Goal: Task Accomplishment & Management: Manage account settings

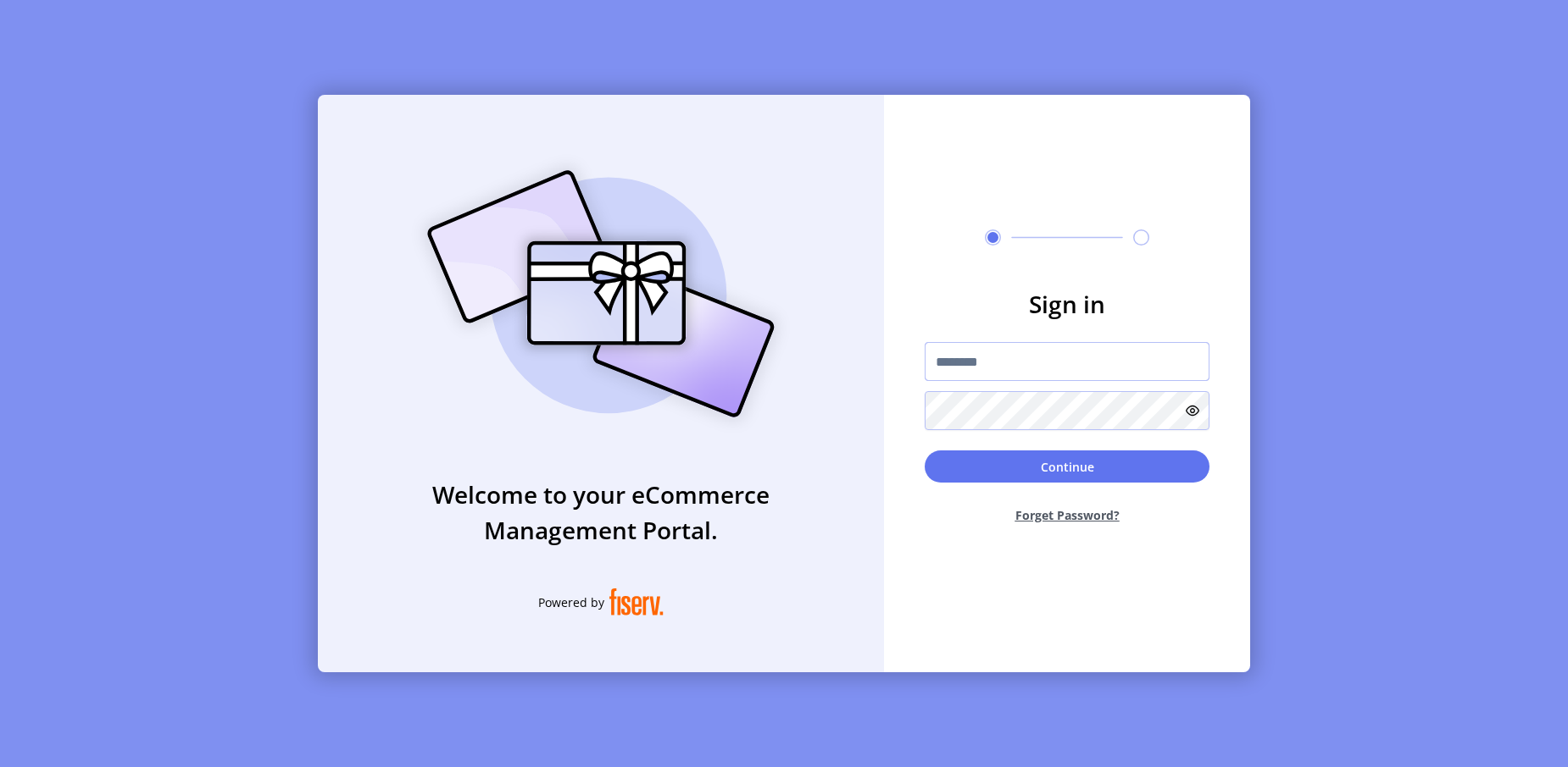
click at [957, 361] on input "text" at bounding box center [1066, 361] width 284 height 39
paste input "**********"
type input "**********"
click at [1053, 471] on button "Continue" at bounding box center [1066, 467] width 284 height 32
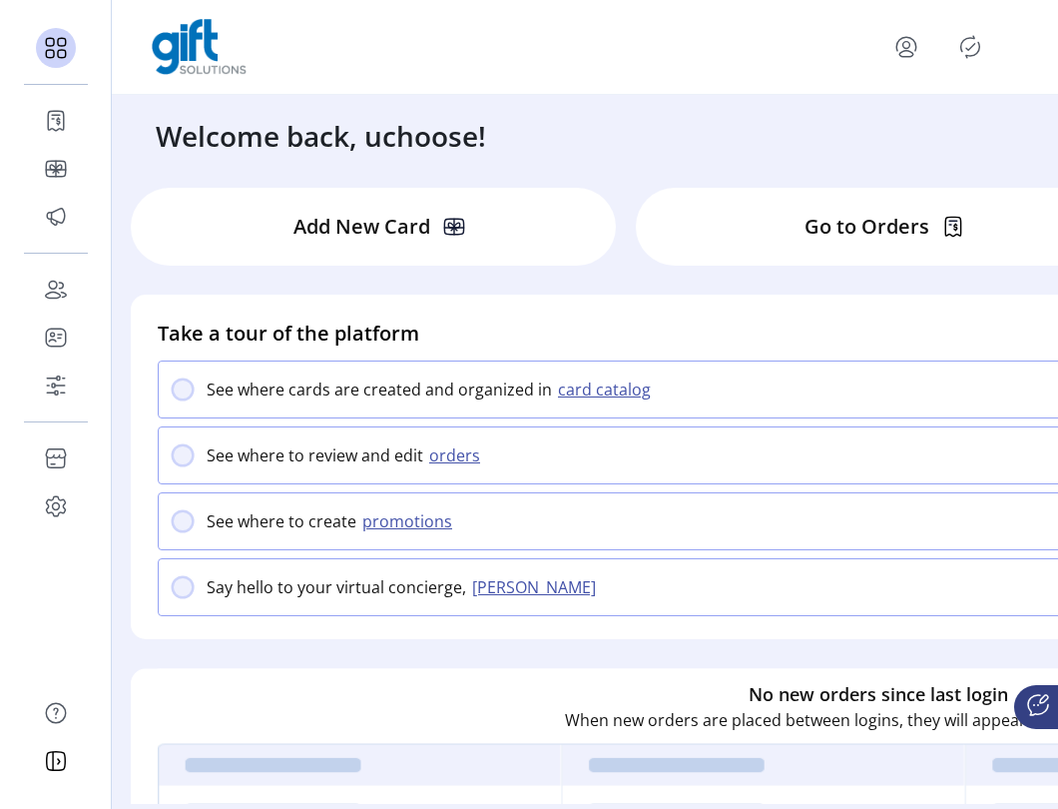
click at [59, 167] on icon at bounding box center [56, 169] width 32 height 32
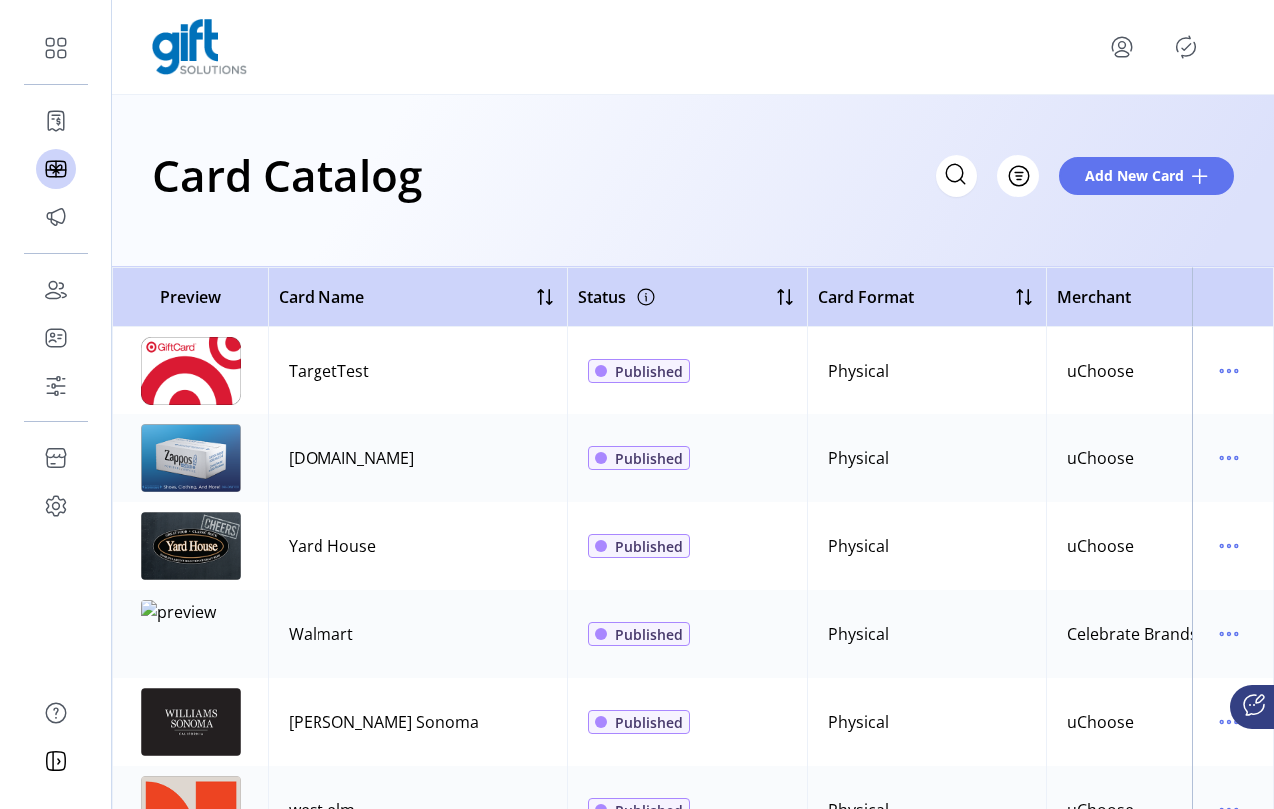
click at [251, 384] on td at bounding box center [190, 370] width 156 height 88
click at [337, 381] on div "TargetTest" at bounding box center [328, 370] width 81 height 24
click at [1213, 375] on icon "menu" at bounding box center [1229, 370] width 32 height 32
click at [1213, 370] on icon "menu" at bounding box center [1229, 370] width 32 height 32
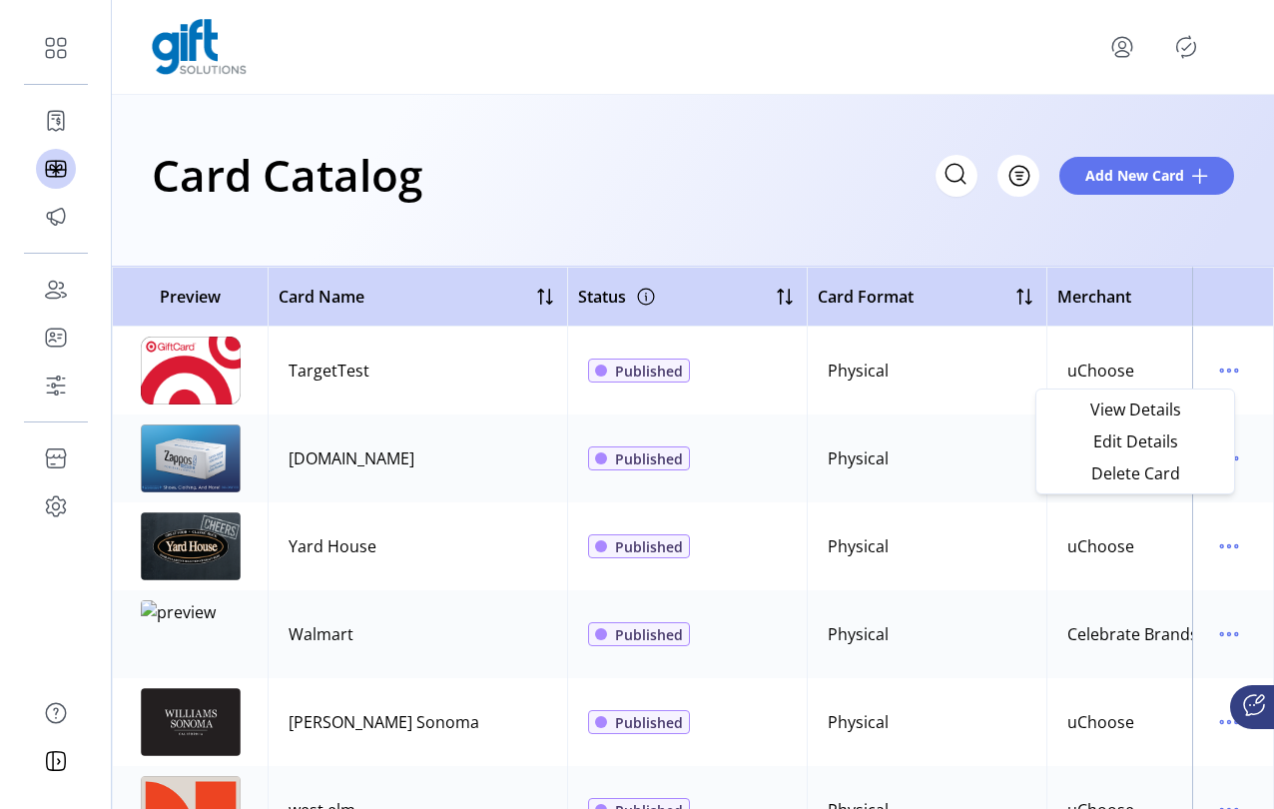
click at [1158, 412] on span "View Details" at bounding box center [1135, 409] width 166 height 16
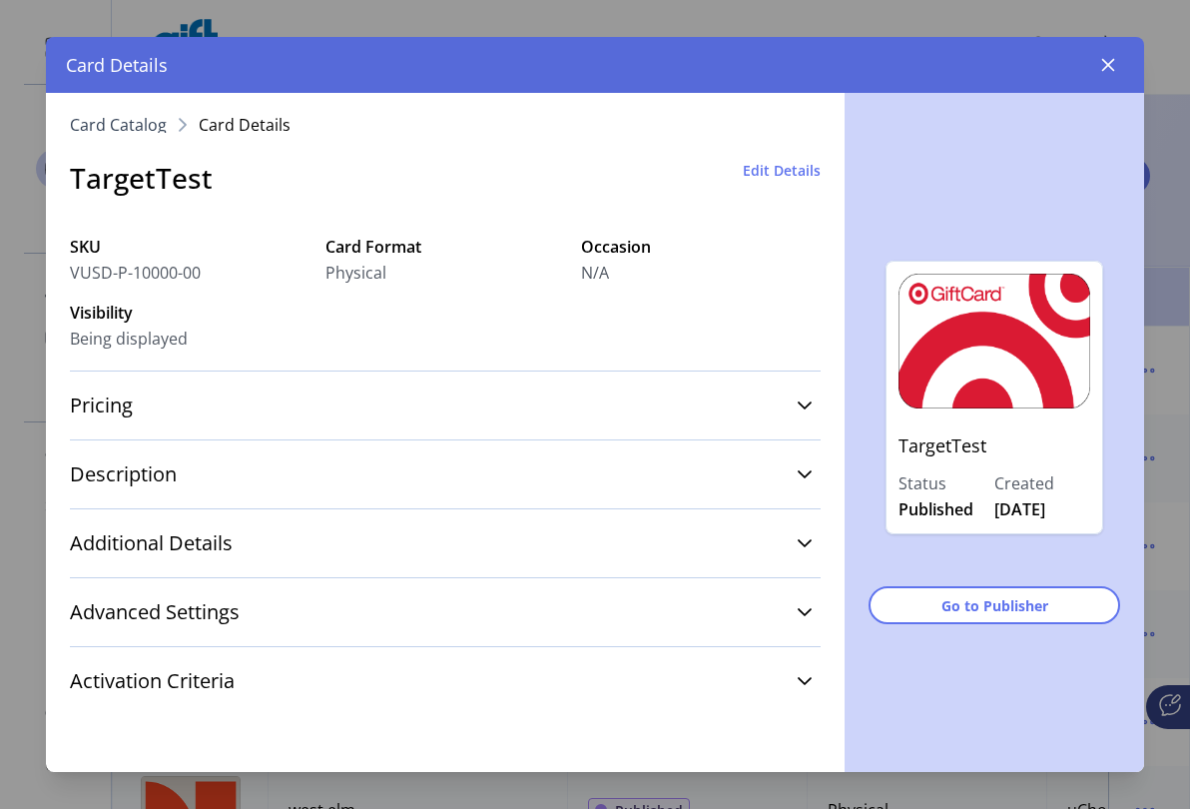
click at [233, 627] on link "Advanced Settings" at bounding box center [445, 612] width 751 height 44
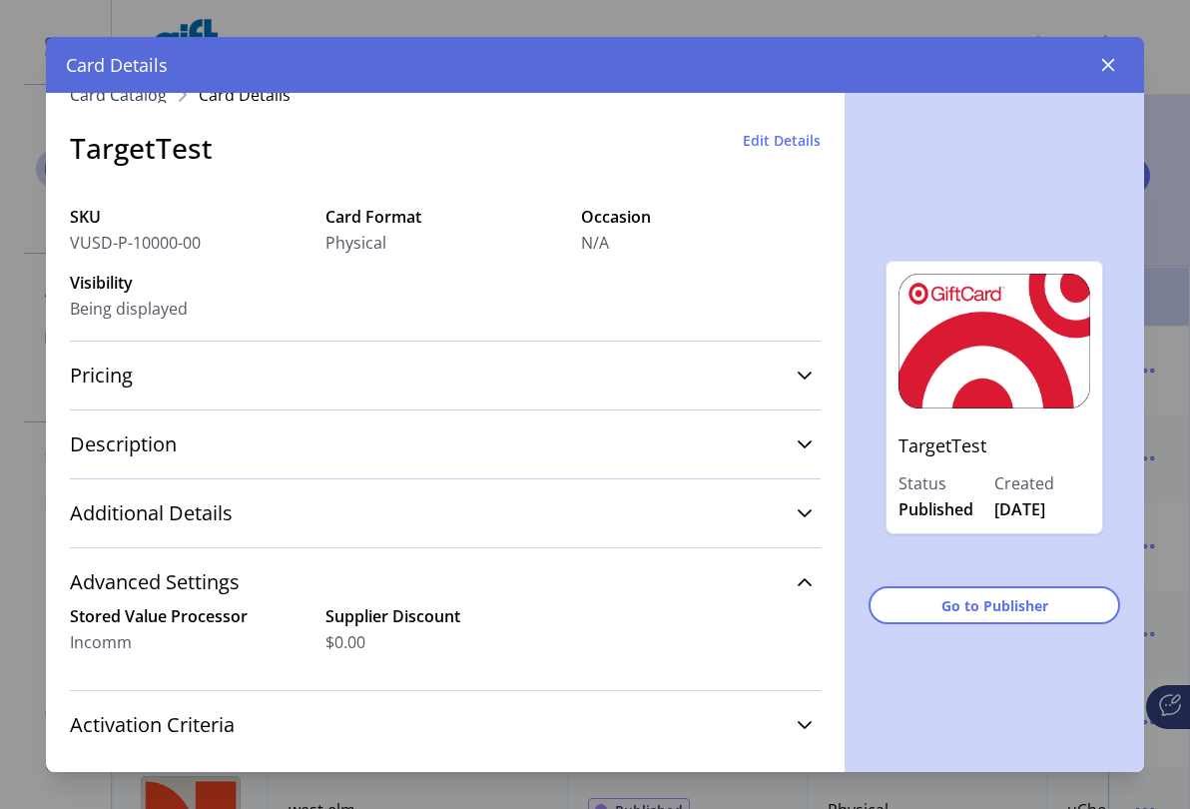
scroll to position [61, 0]
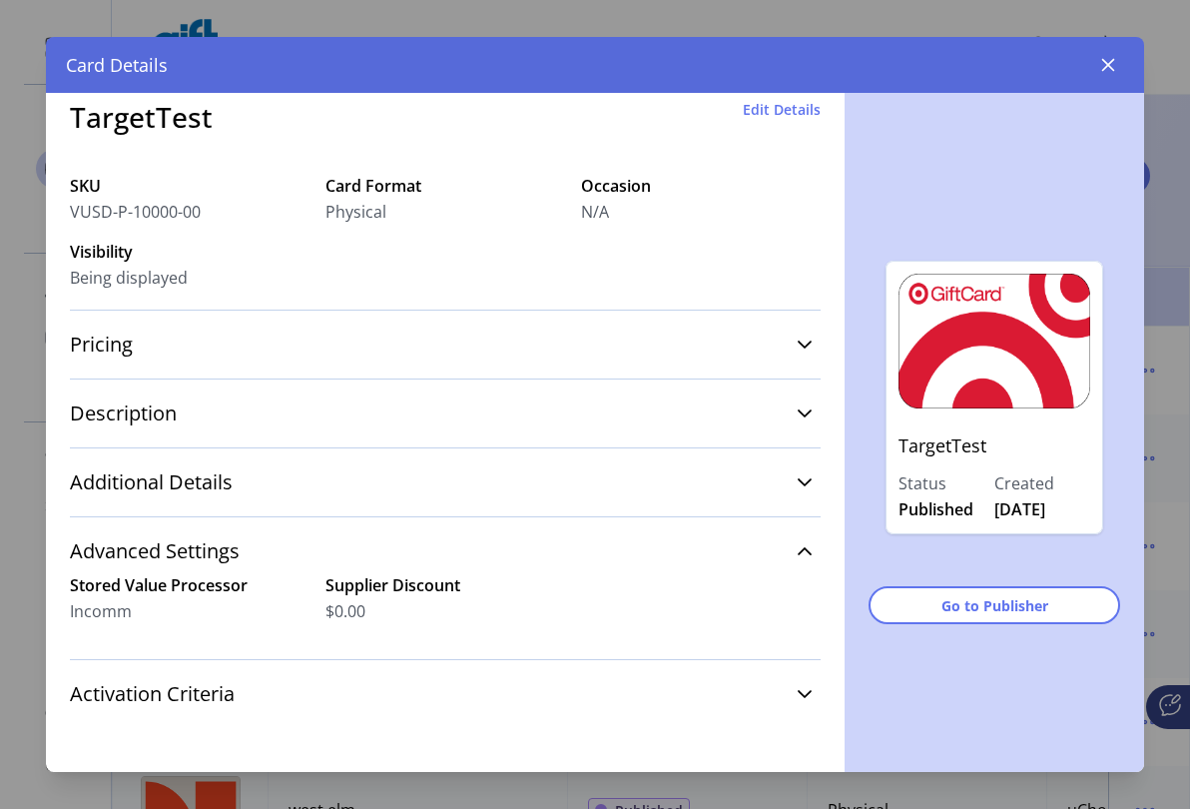
click at [1101, 67] on icon "button" at bounding box center [1108, 65] width 16 height 16
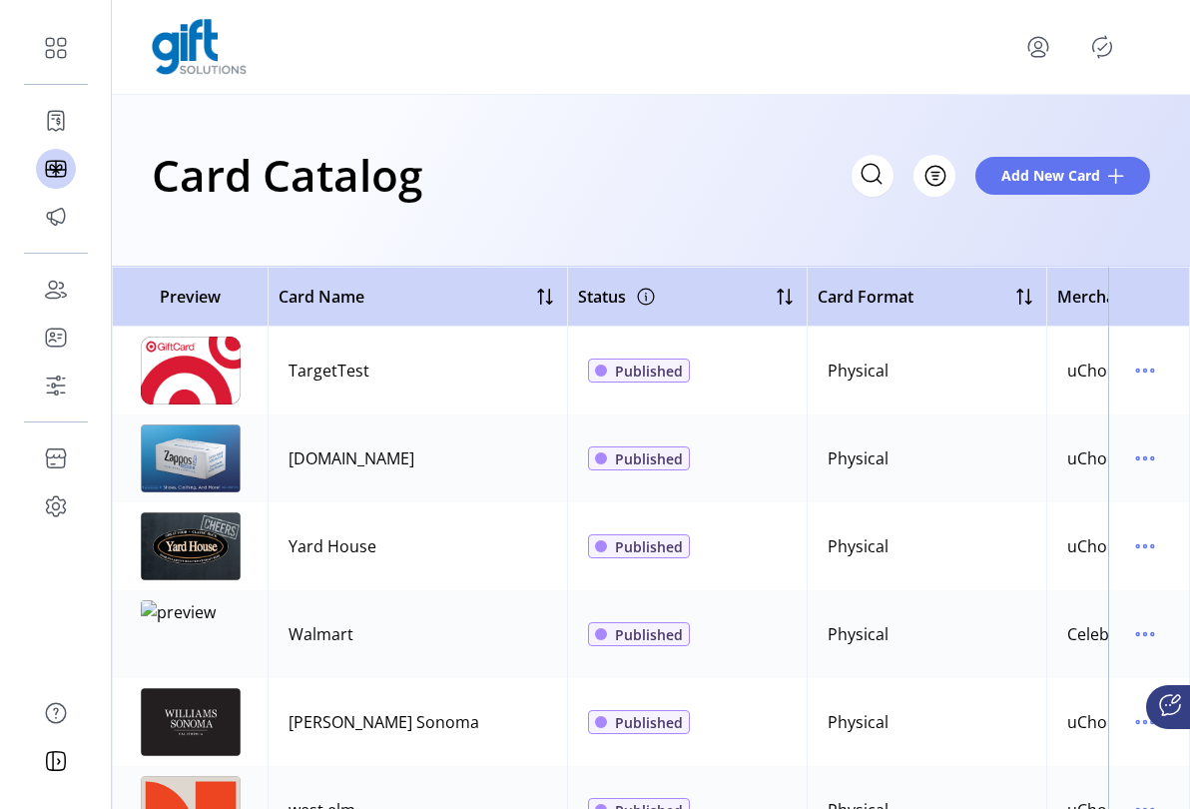
click at [770, 205] on div "Card Catalog Filter Add New Card" at bounding box center [651, 175] width 998 height 70
click at [608, 213] on div "Card Catalog Filter Add New Card" at bounding box center [651, 181] width 1078 height 172
click at [1136, 371] on icon "menu" at bounding box center [1137, 370] width 3 height 3
click at [1073, 437] on span "Edit Details" at bounding box center [1051, 441] width 166 height 16
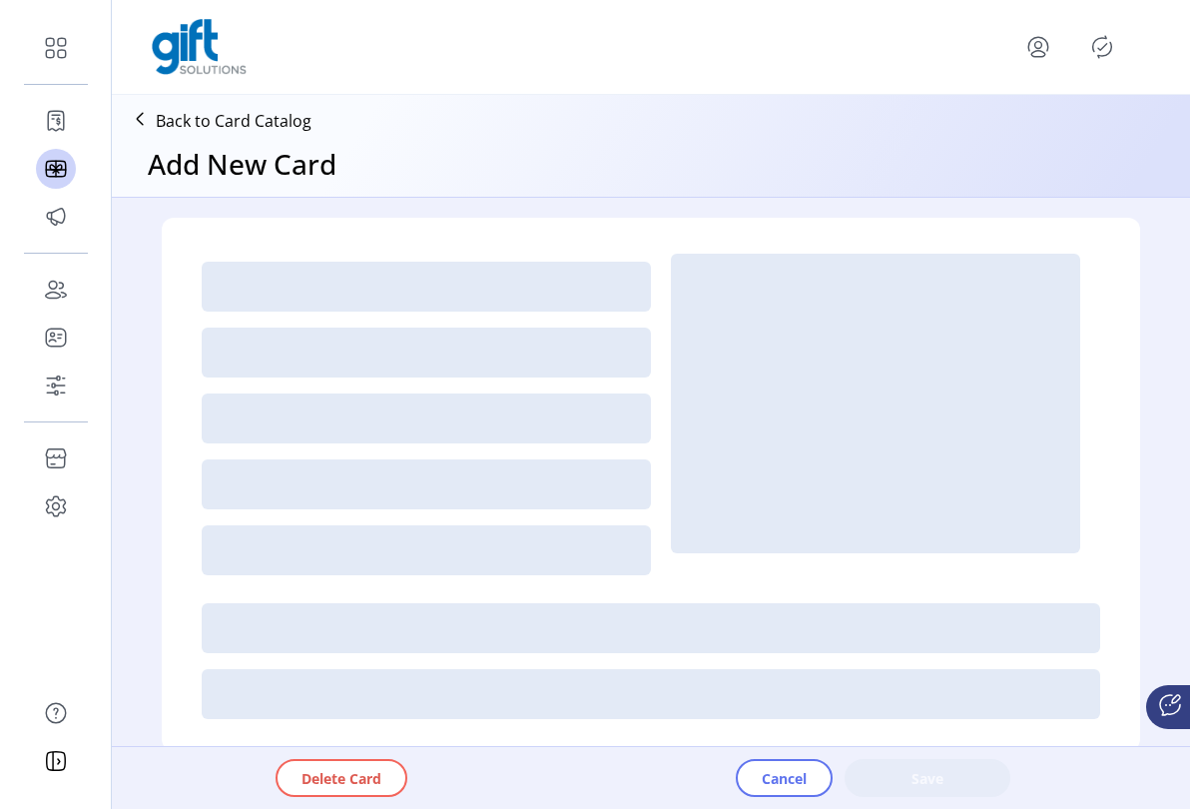
type textarea "****"
type input "*"
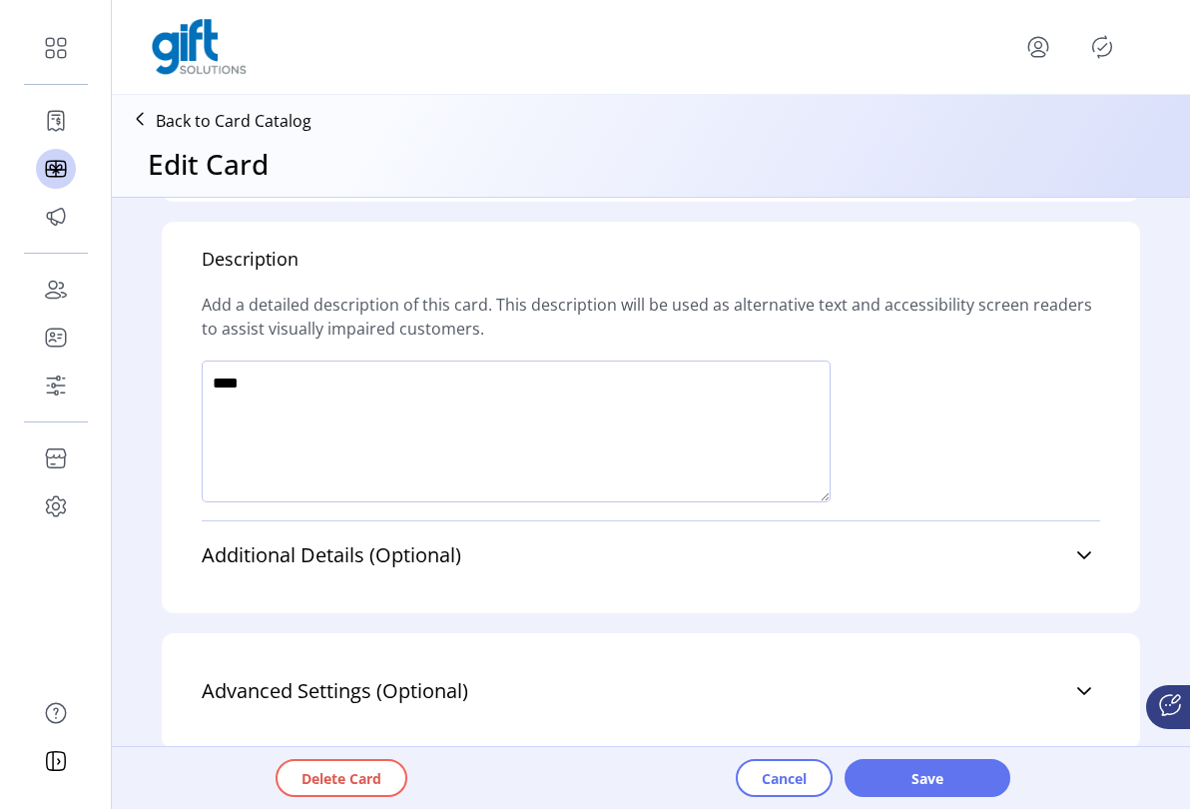
scroll to position [1208, 0]
click at [940, 557] on link "Additional Details (Optional)" at bounding box center [651, 553] width 898 height 44
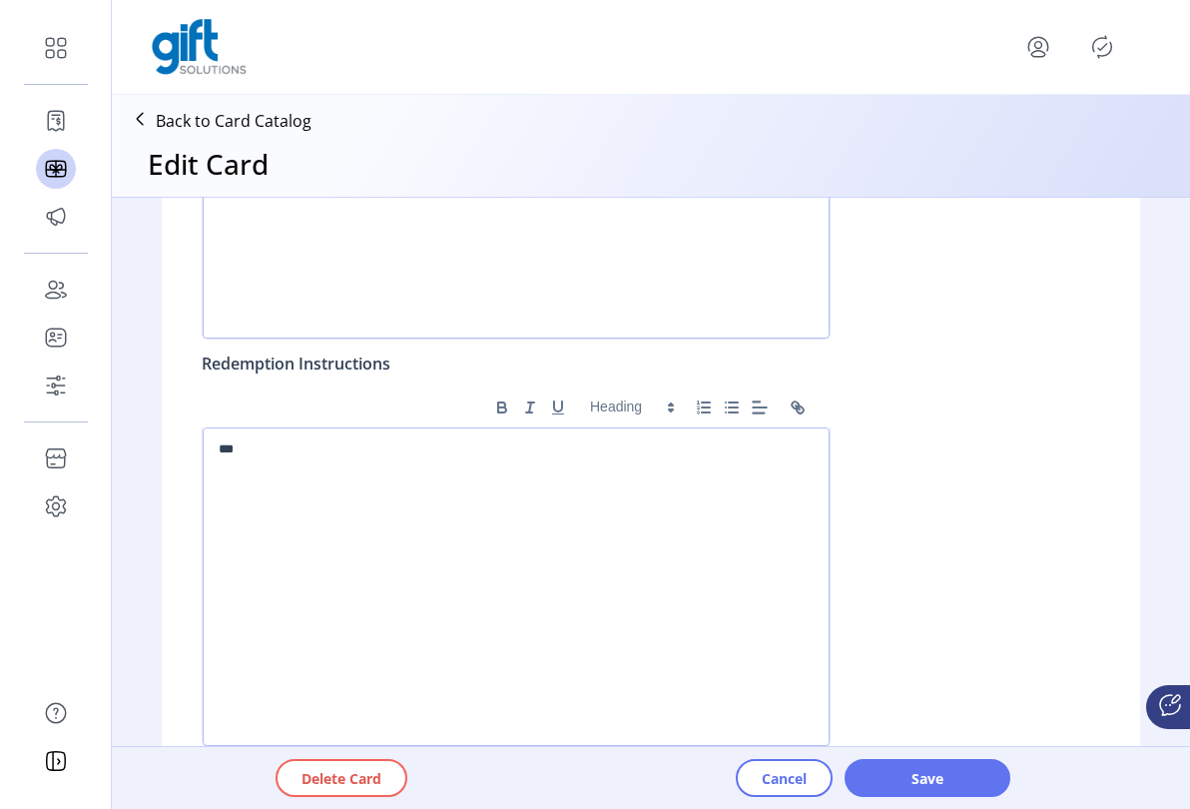
scroll to position [2046, 0]
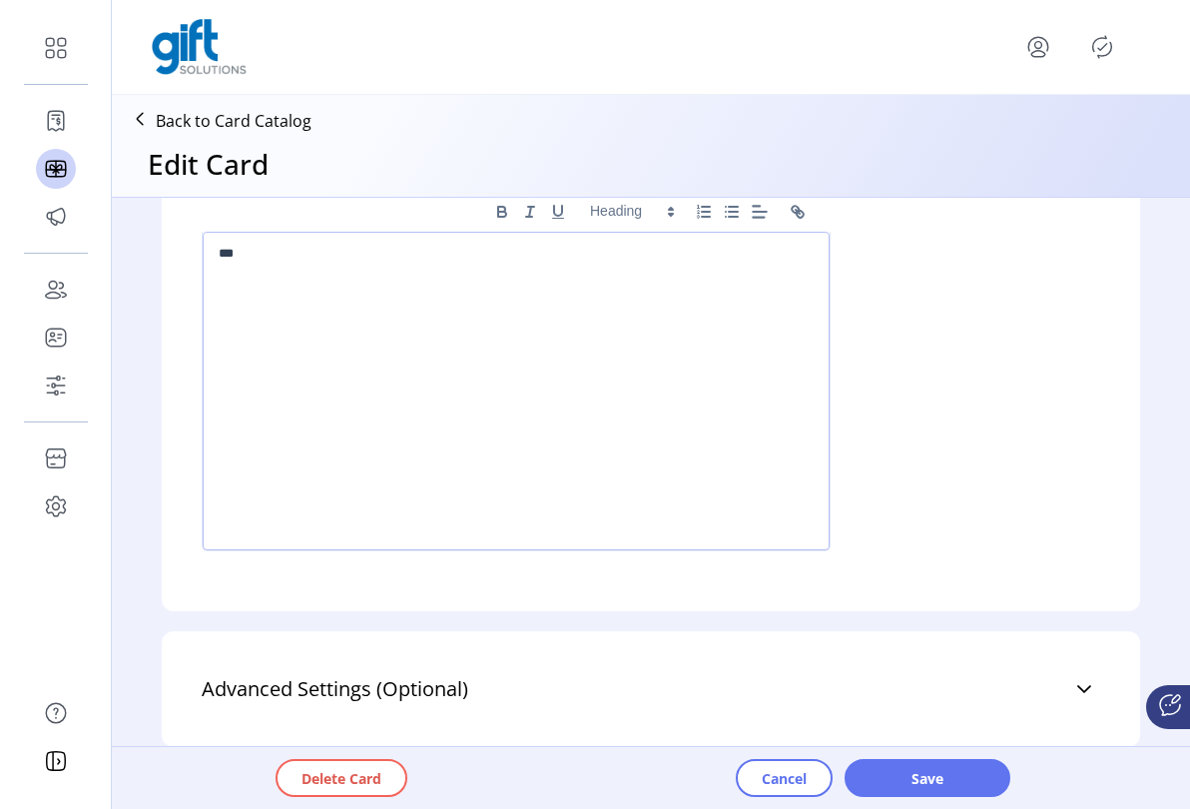
click at [964, 685] on link "Advanced Settings (Optional)" at bounding box center [651, 689] width 898 height 44
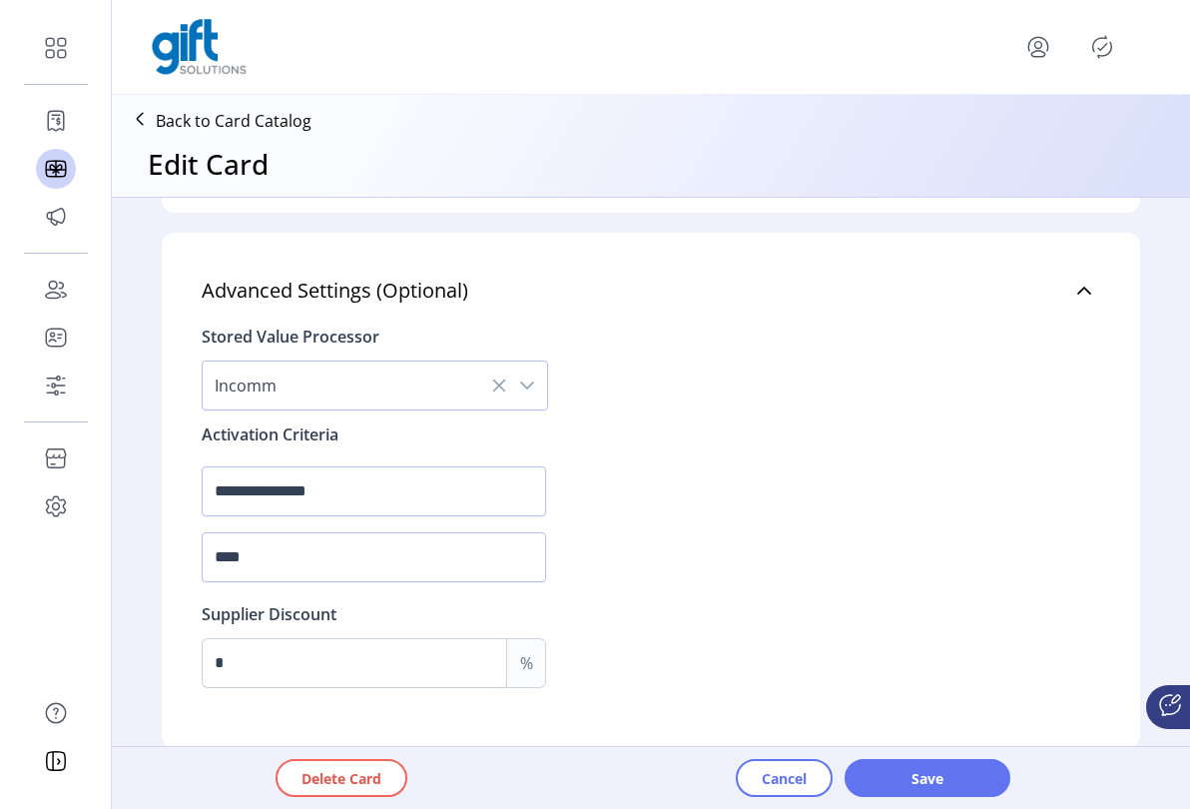
scroll to position [2446, 0]
click at [206, 136] on div "Back to Card Catalog" at bounding box center [216, 121] width 192 height 36
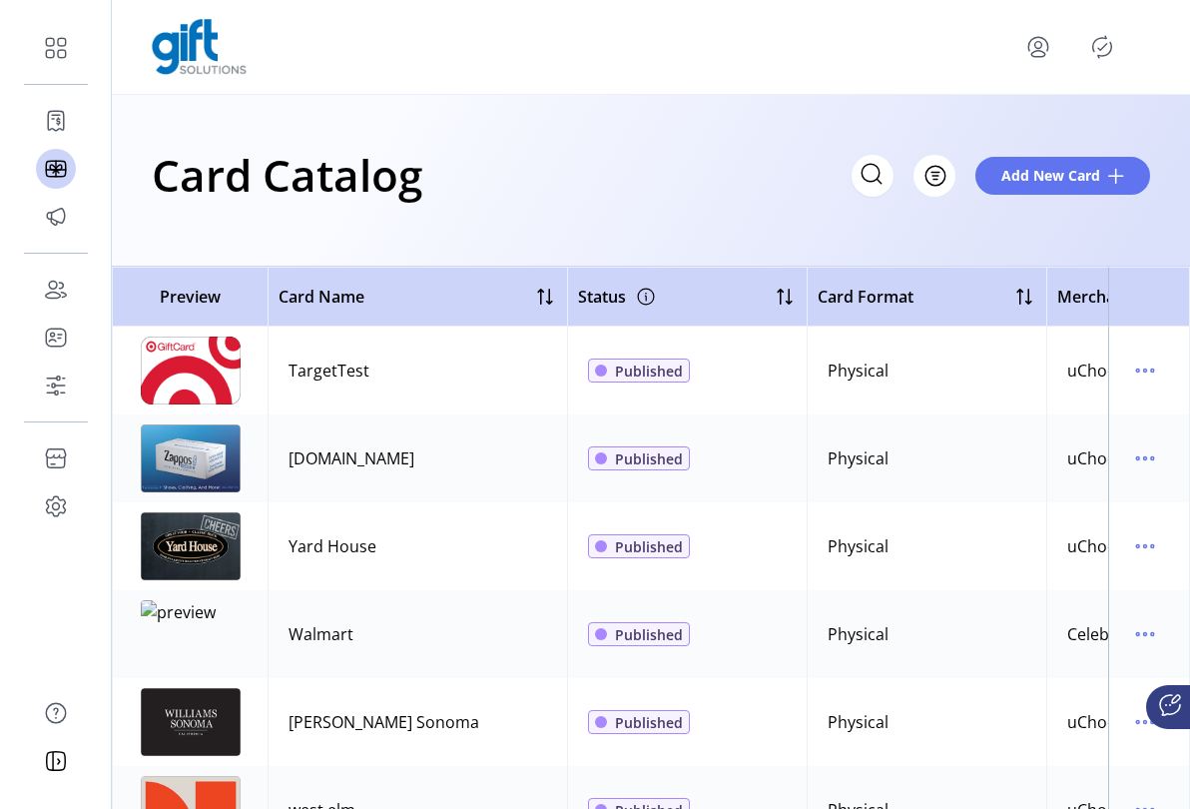
click at [707, 225] on div "Card Catalog Filter Add New Card" at bounding box center [651, 181] width 1078 height 172
click at [1043, 182] on span "Add New Card" at bounding box center [1050, 175] width 99 height 21
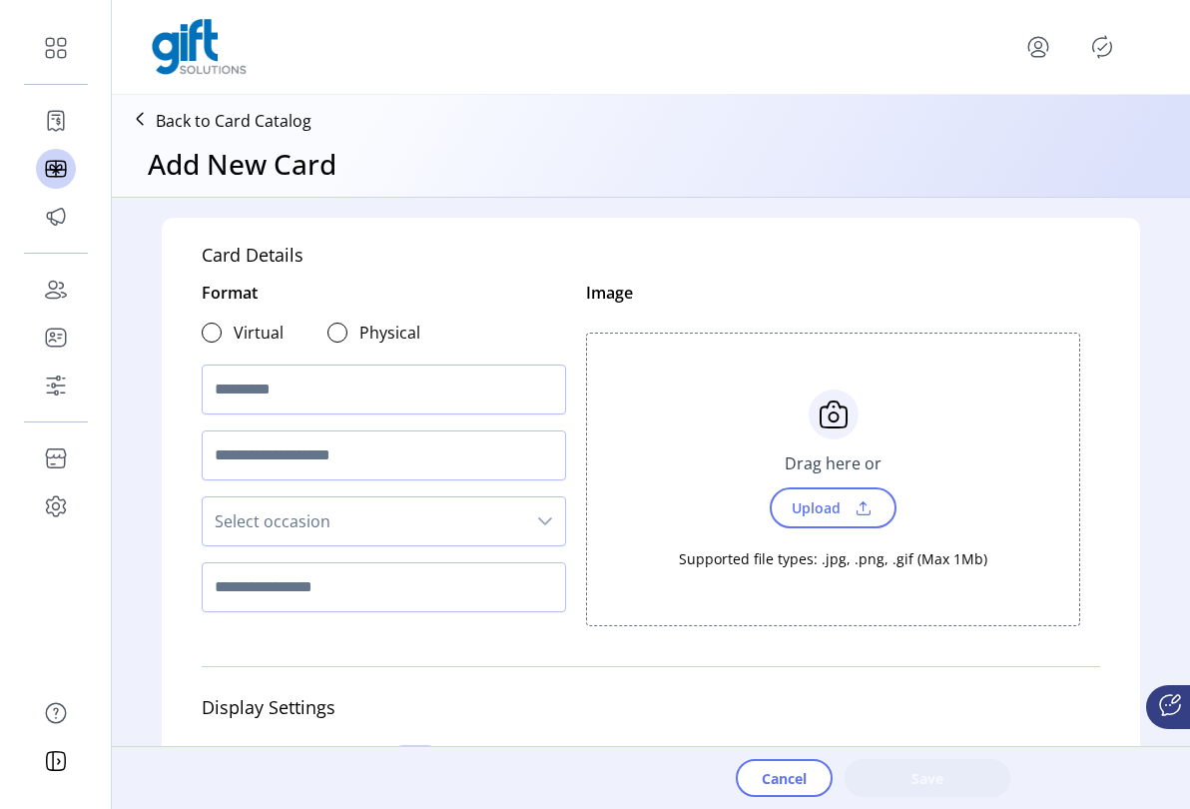
click at [234, 338] on label "Virtual" at bounding box center [259, 332] width 50 height 24
click at [336, 396] on input "text" at bounding box center [384, 389] width 364 height 50
click at [772, 772] on span "Cancel" at bounding box center [784, 778] width 45 height 21
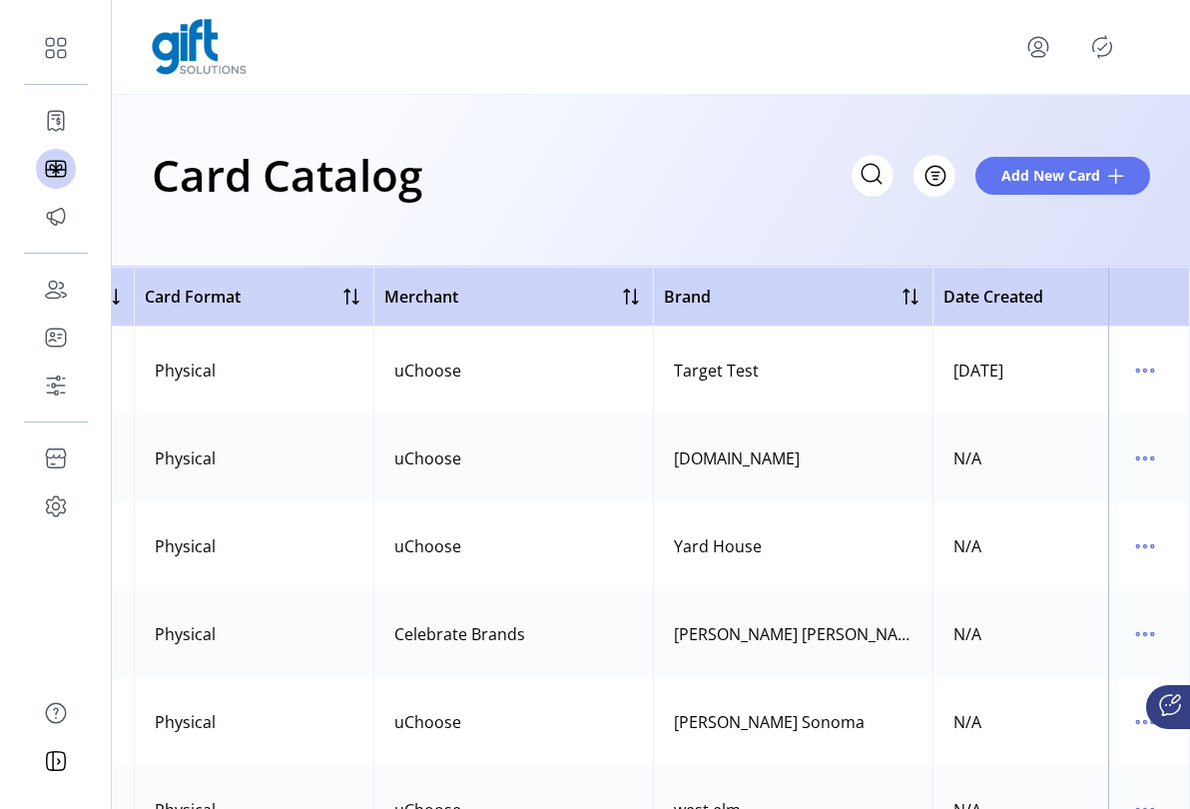
scroll to position [0, 722]
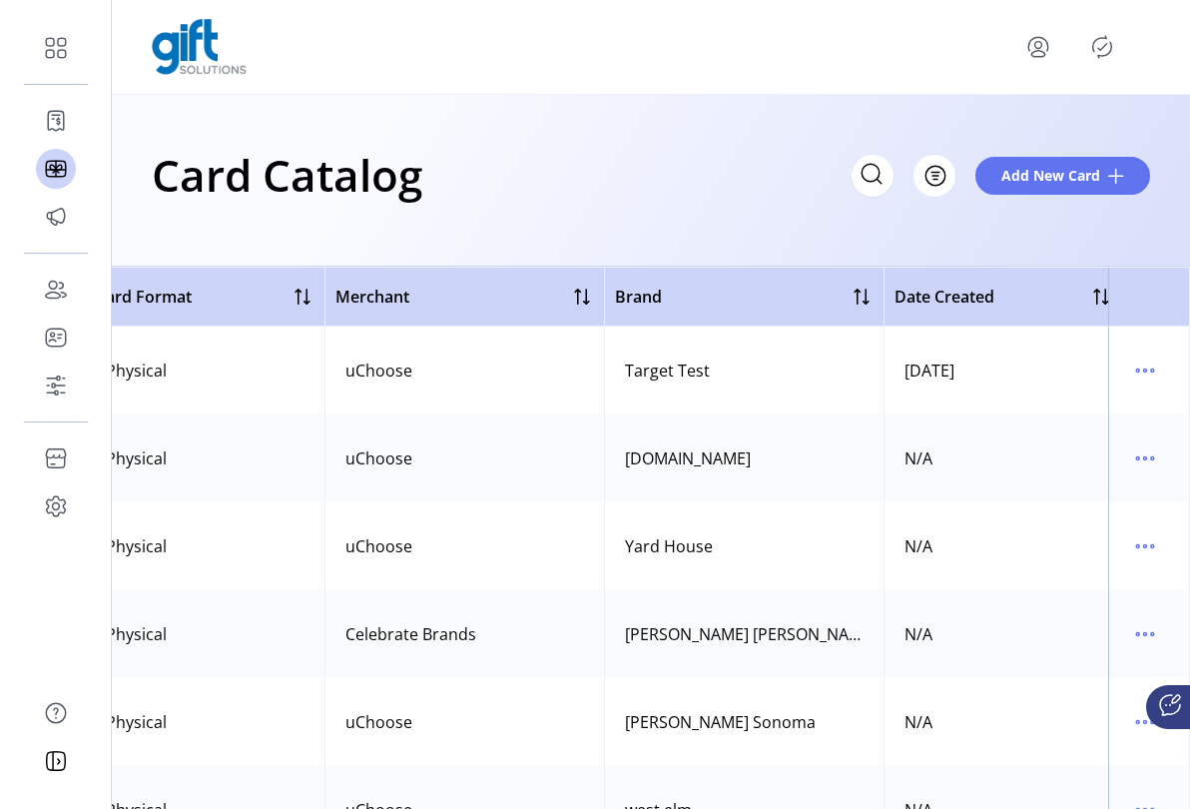
click at [1148, 366] on icon "menu" at bounding box center [1145, 370] width 32 height 32
click at [1064, 439] on span "Edit Details" at bounding box center [1051, 441] width 166 height 16
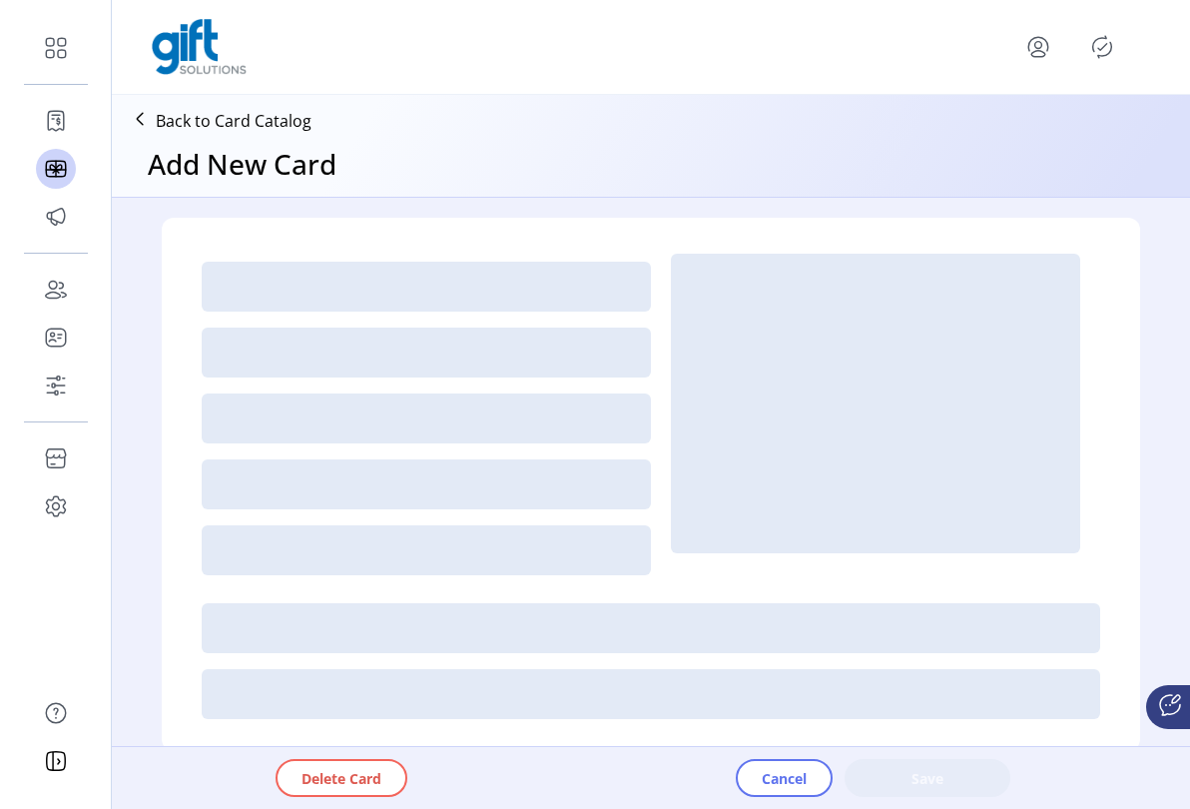
type textarea "****"
type input "*"
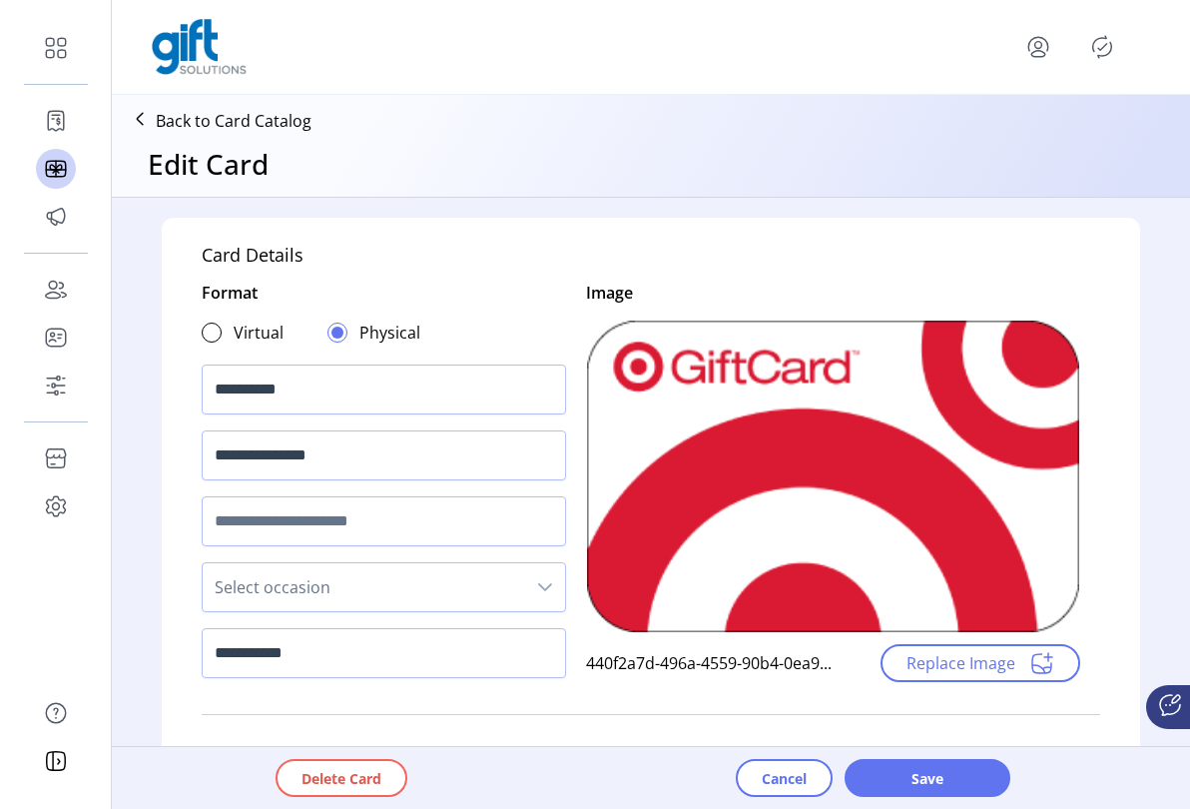
click at [220, 123] on p "Back to Card Catalog" at bounding box center [234, 121] width 156 height 24
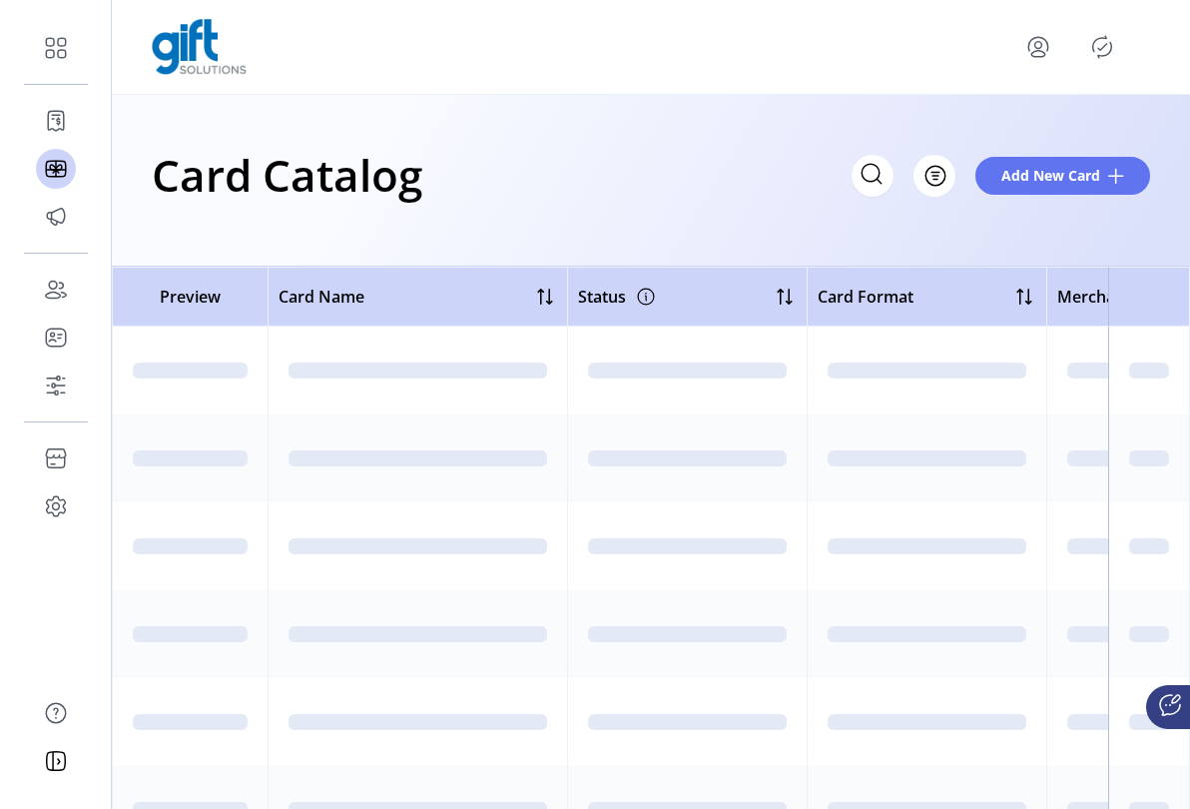
click at [1038, 54] on icon "menu" at bounding box center [1038, 47] width 32 height 32
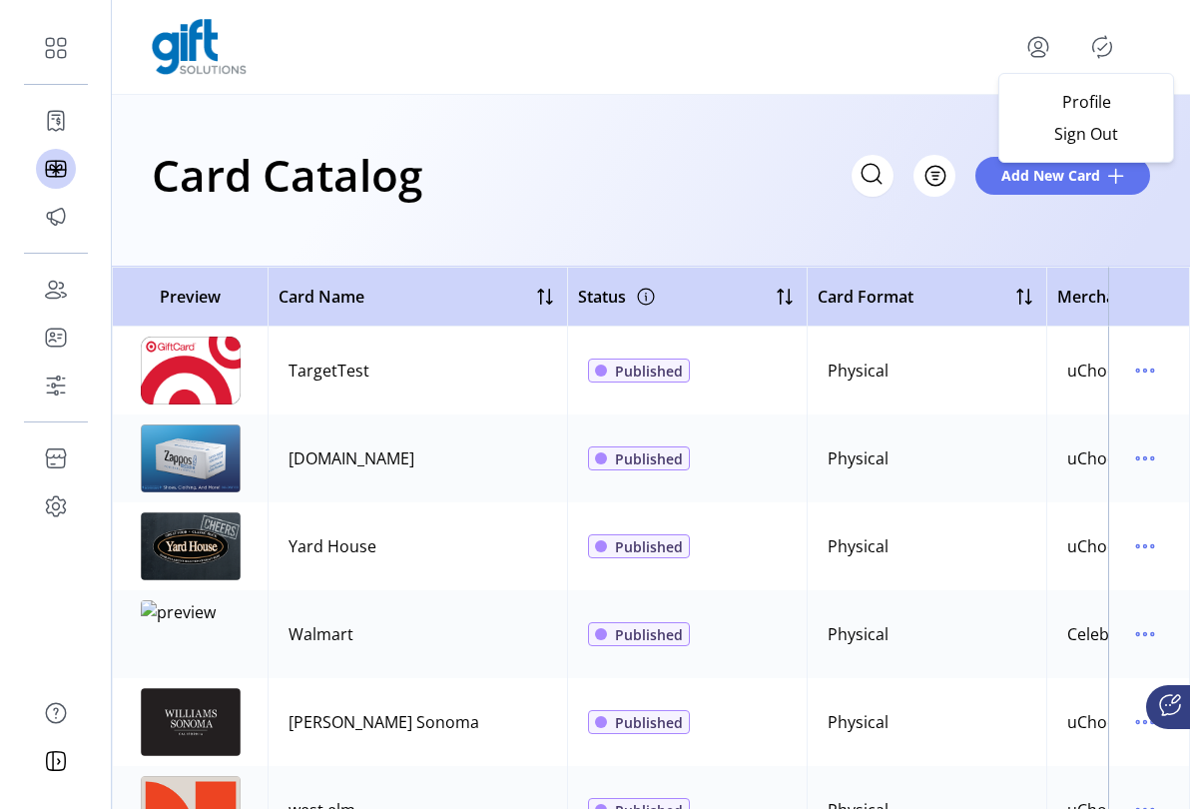
click at [1080, 135] on span "Sign Out" at bounding box center [1086, 134] width 150 height 16
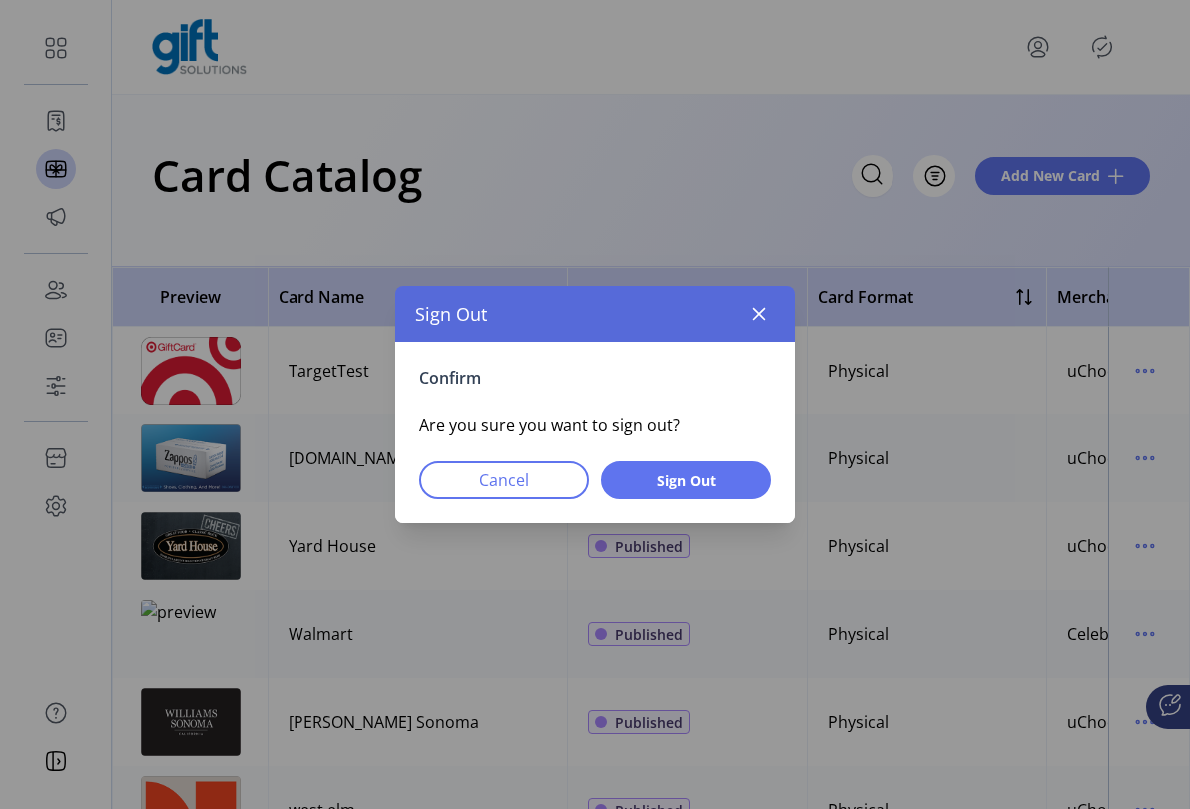
click at [695, 483] on span "Sign Out" at bounding box center [686, 480] width 118 height 21
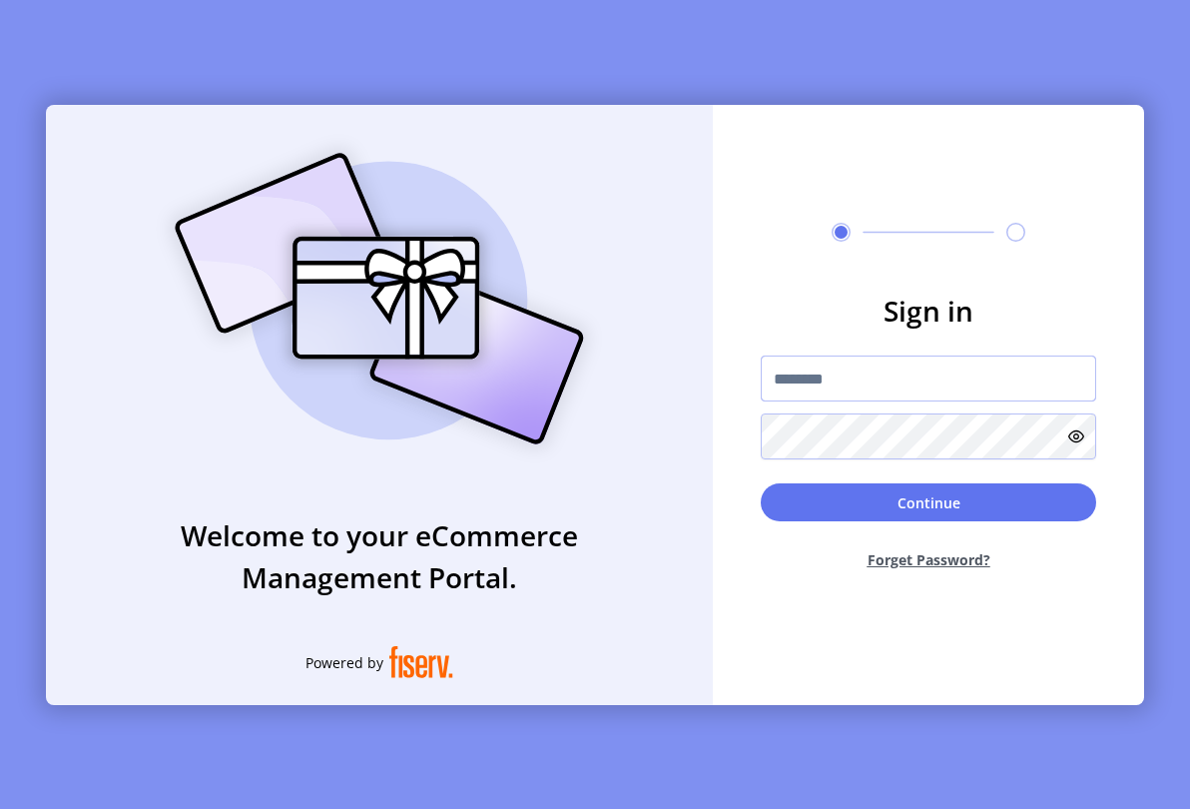
click at [891, 387] on input "text" at bounding box center [928, 378] width 335 height 46
type input "**********"
click at [919, 514] on button "Continue" at bounding box center [928, 502] width 335 height 38
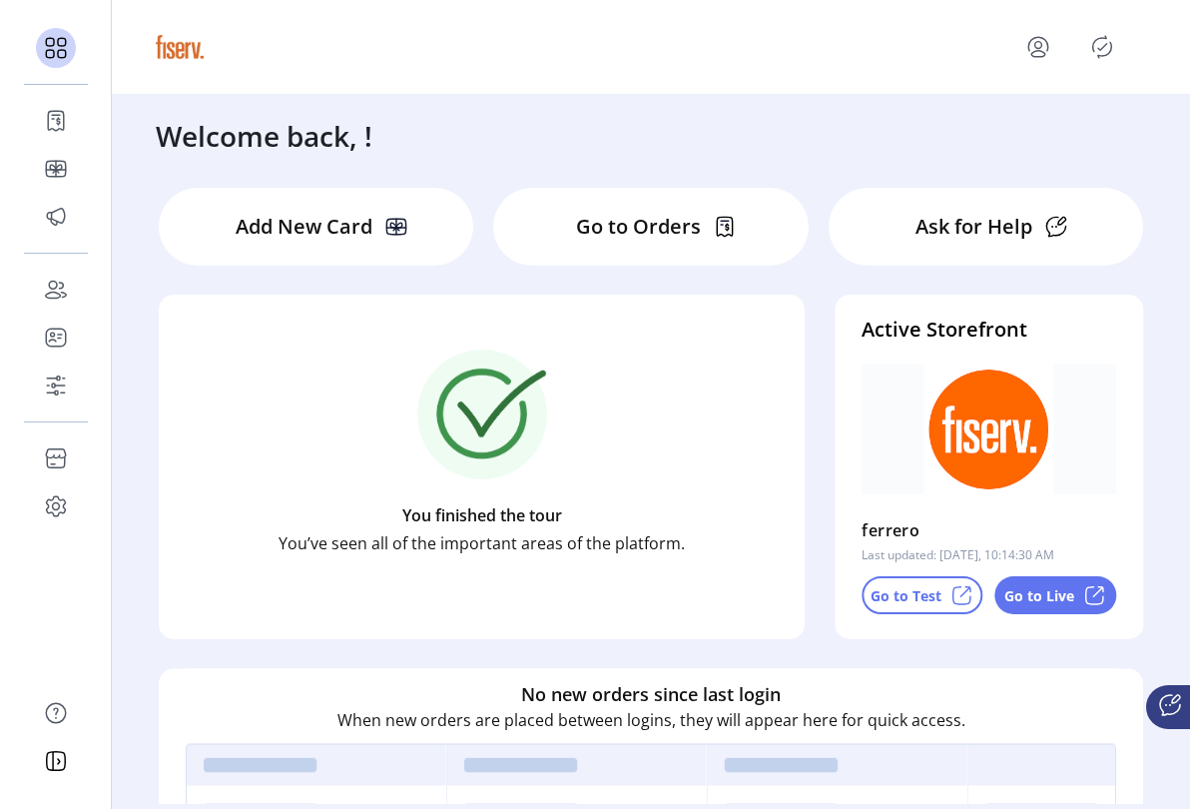
click at [59, 167] on icon at bounding box center [56, 169] width 32 height 32
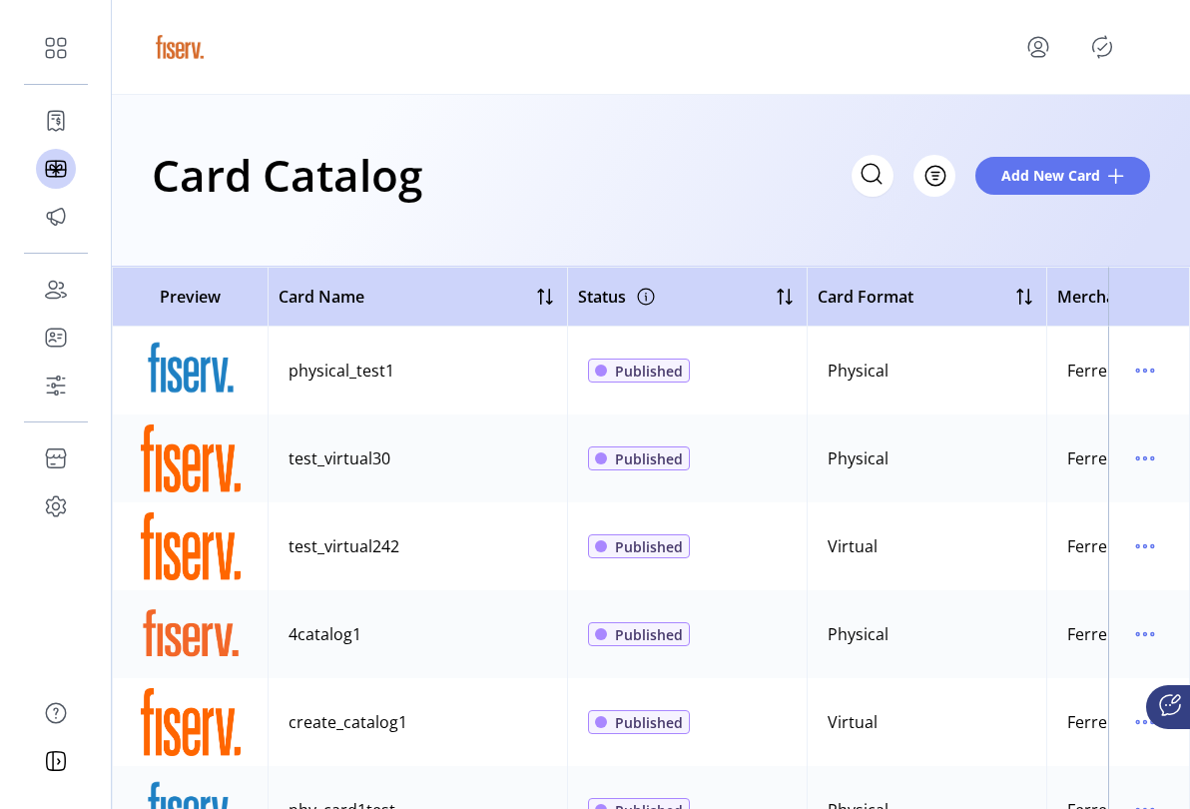
click at [1135, 370] on icon "menu" at bounding box center [1145, 370] width 32 height 32
click at [1070, 447] on span "Edit Details" at bounding box center [1051, 441] width 166 height 16
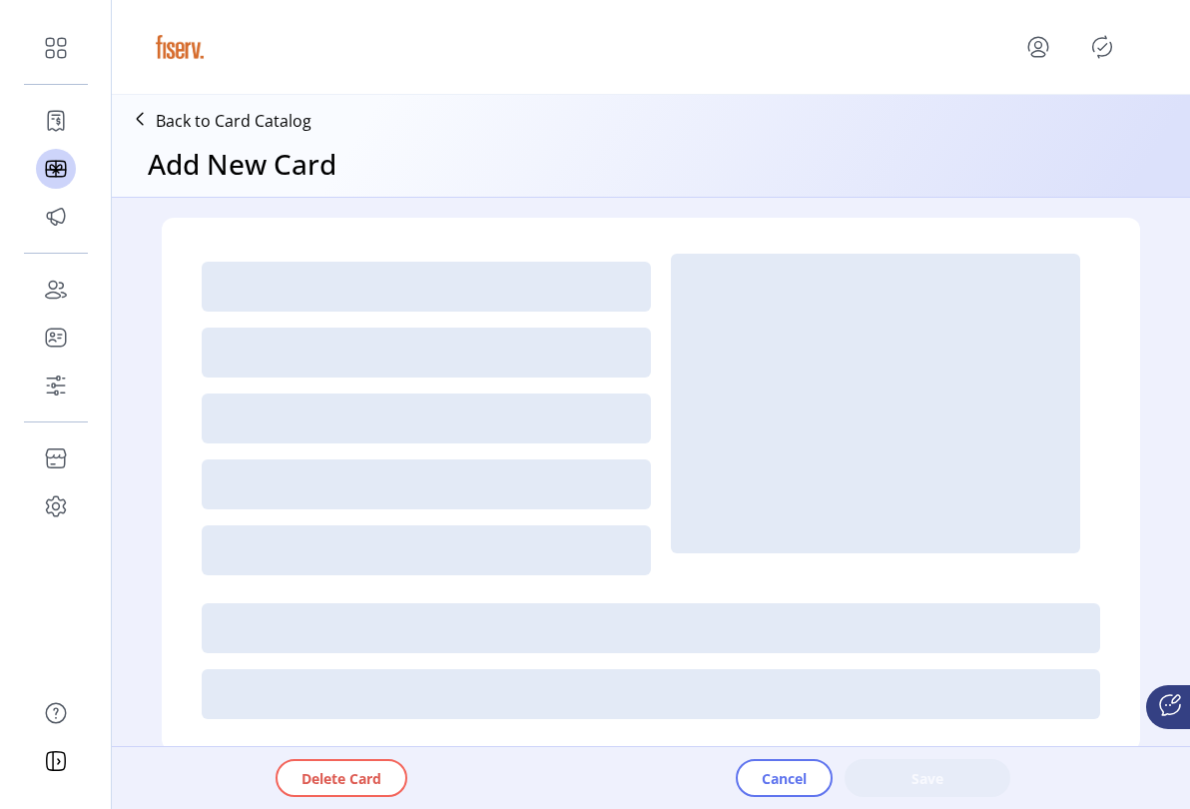
type textarea "****"
type input "*"
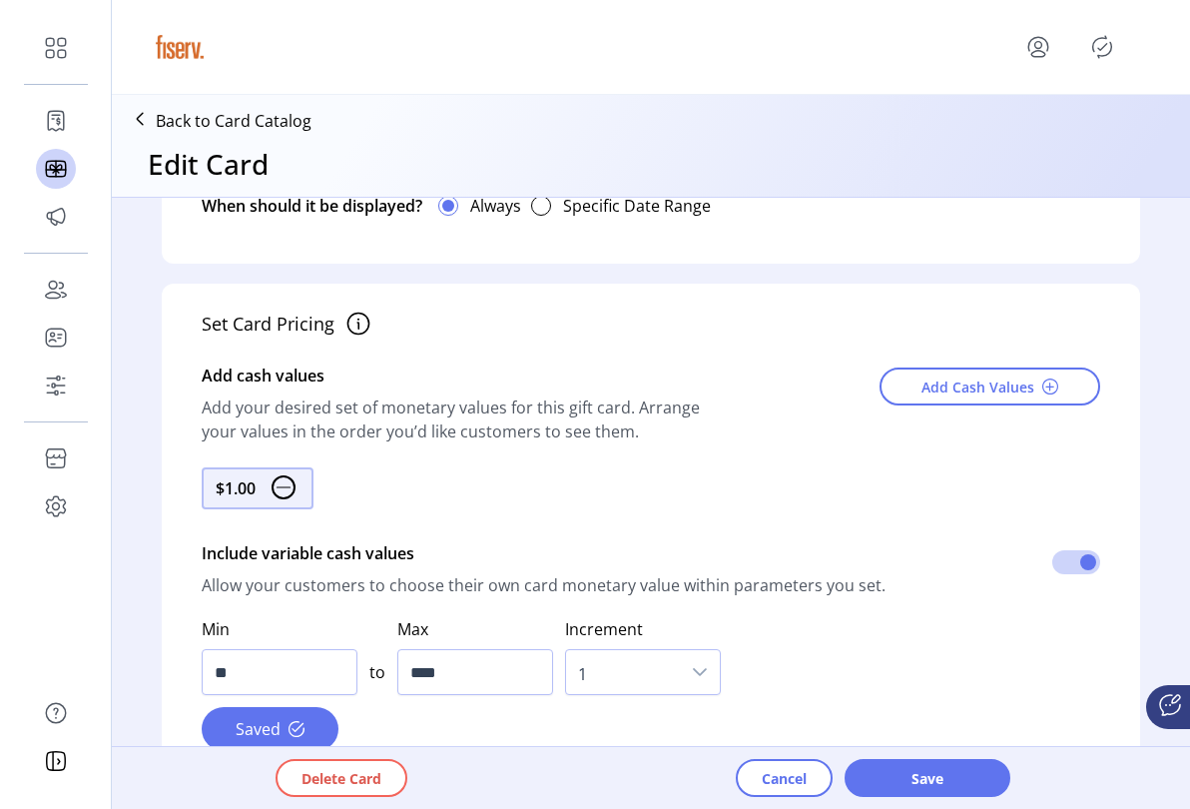
scroll to position [1354, 0]
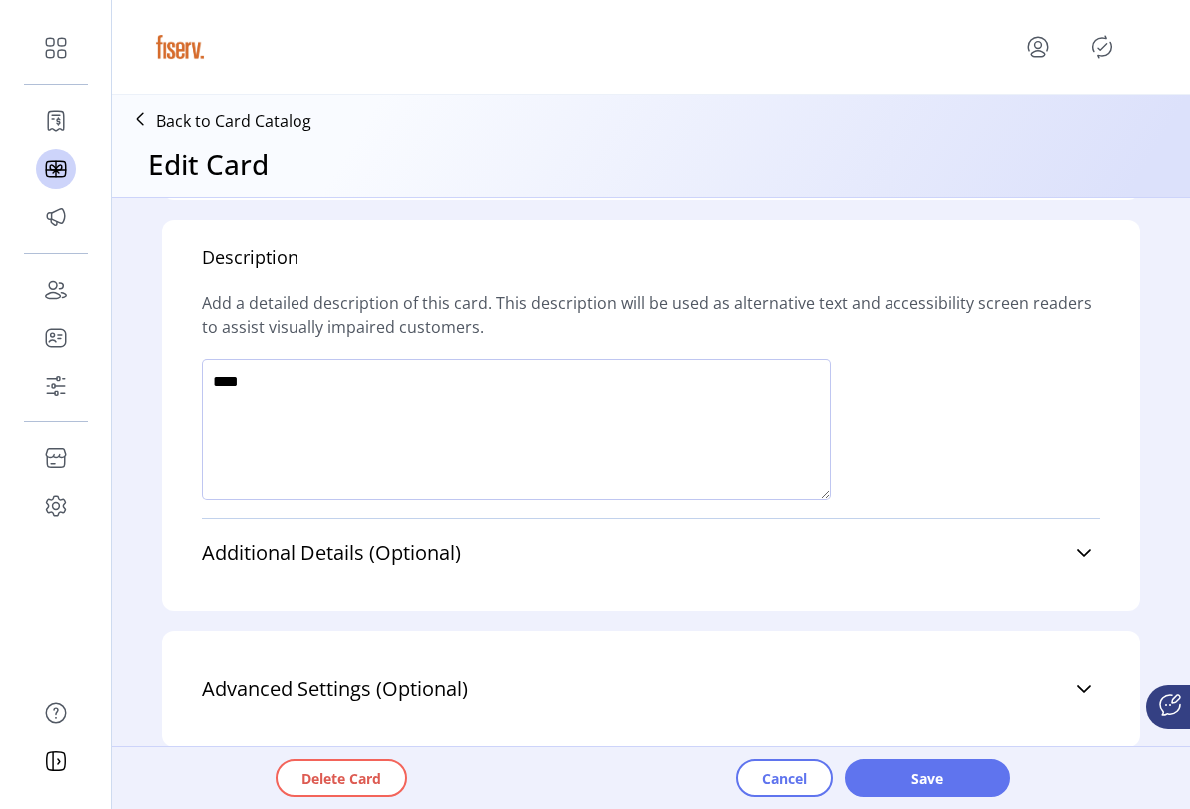
click at [752, 649] on div "Advanced Settings (Optional) Stored Value Processor Incomm Activation Criteria …" at bounding box center [651, 689] width 978 height 116
click at [748, 685] on link "Advanced Settings (Optional)" at bounding box center [651, 689] width 898 height 44
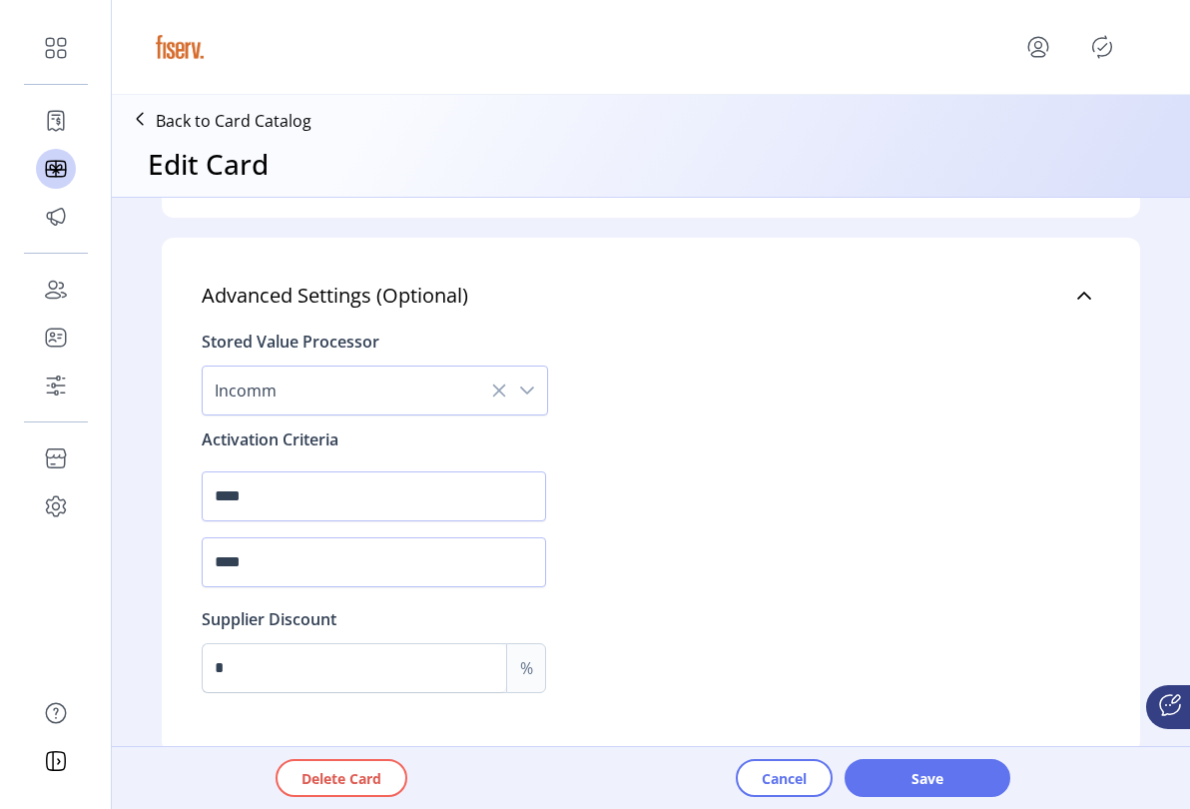
scroll to position [1753, 0]
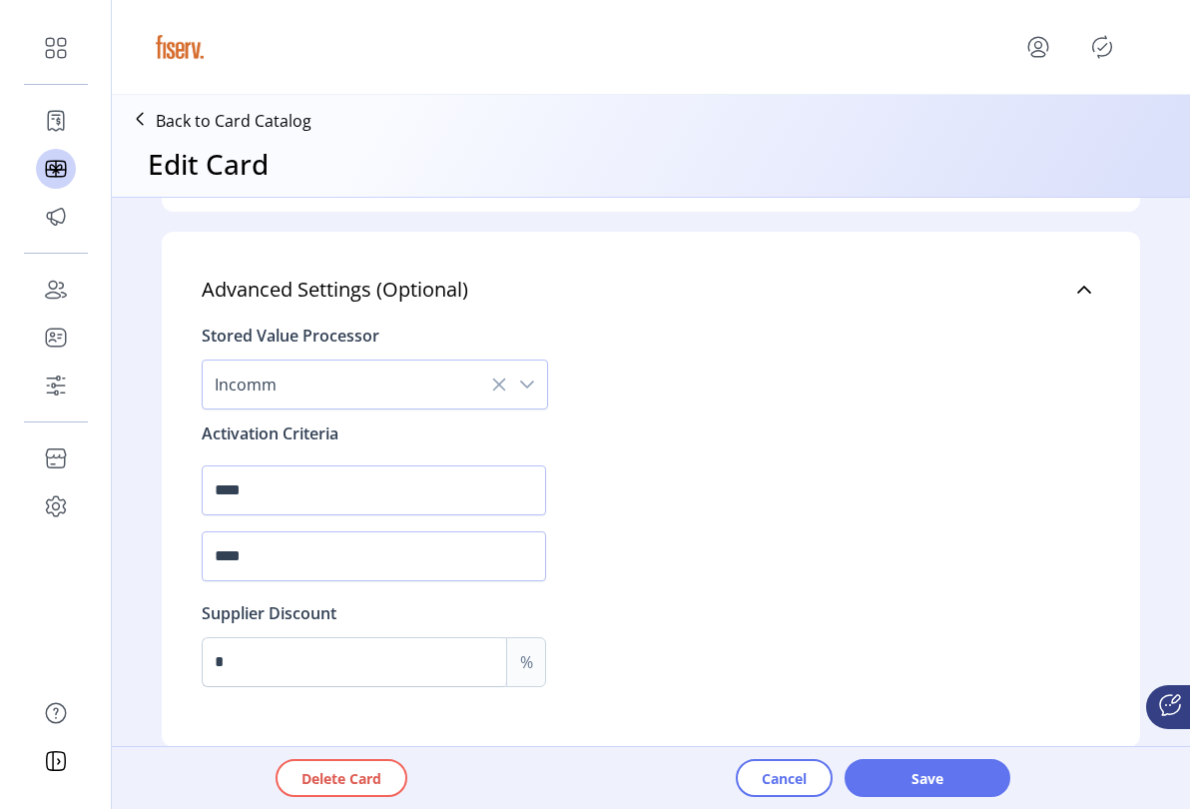
click at [532, 382] on div "dropdown trigger" at bounding box center [527, 384] width 40 height 48
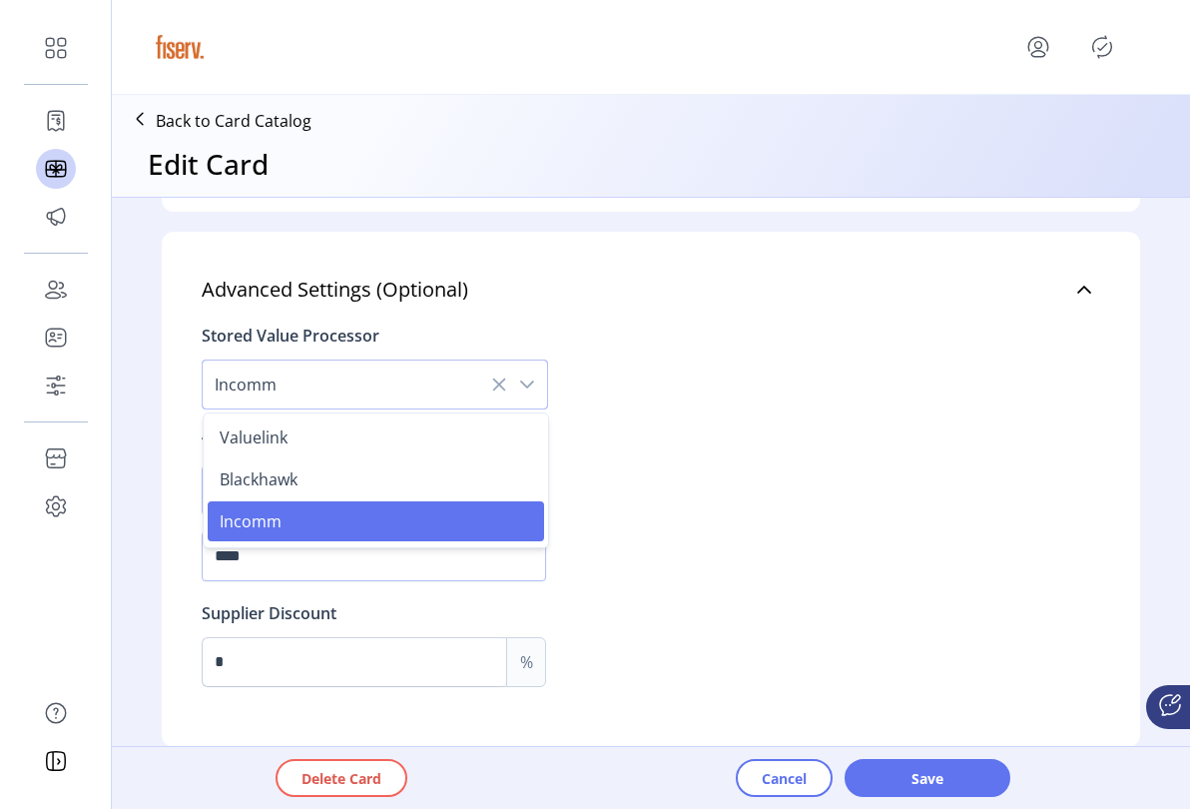
click at [361, 438] on li "Valuelink" at bounding box center [376, 437] width 336 height 40
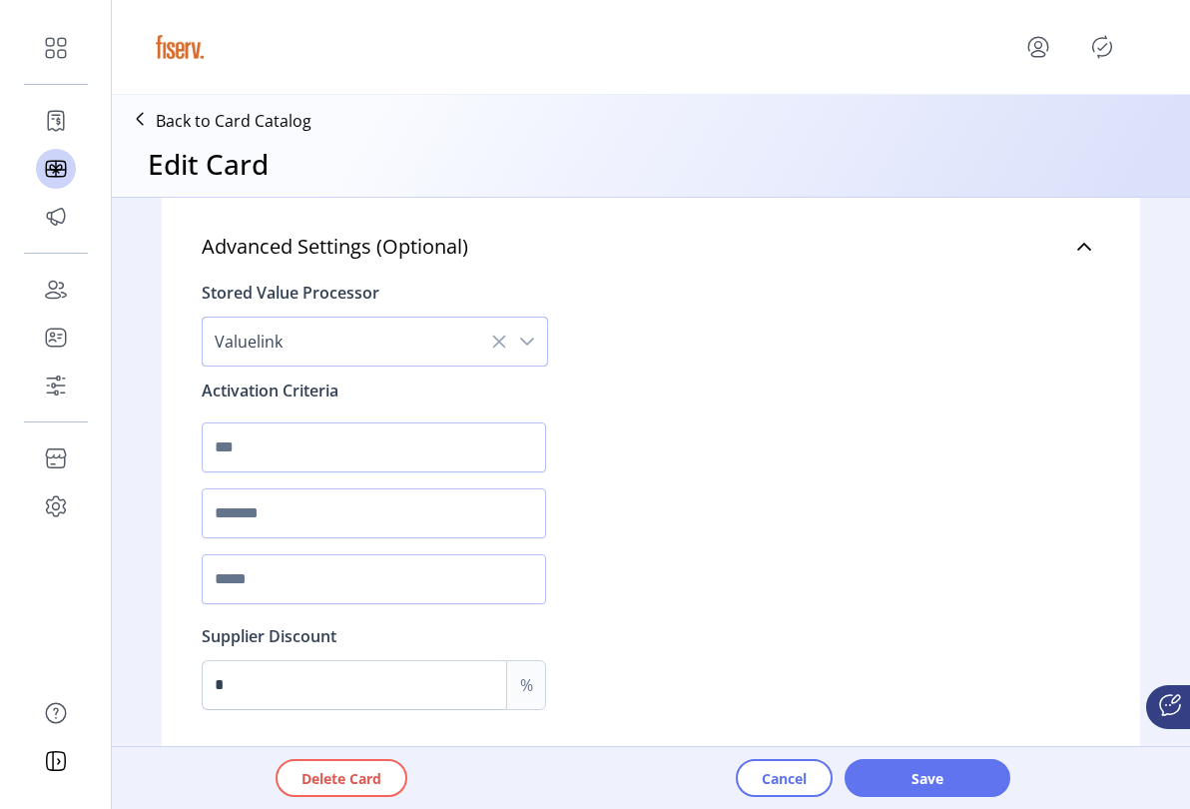
scroll to position [1819, 0]
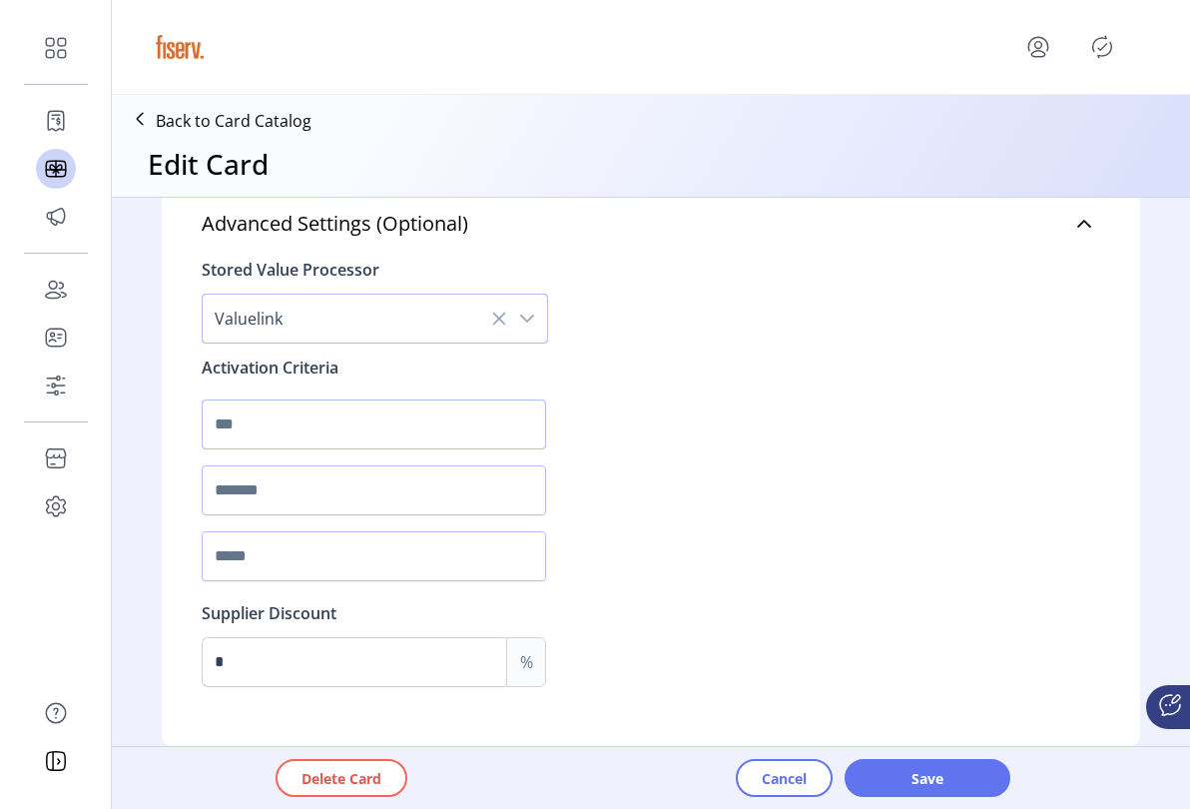
click at [372, 418] on input "text" at bounding box center [374, 424] width 344 height 50
type input "*"
click at [347, 490] on input "text" at bounding box center [374, 490] width 344 height 50
type input "*"
click at [323, 562] on input "text" at bounding box center [374, 556] width 344 height 50
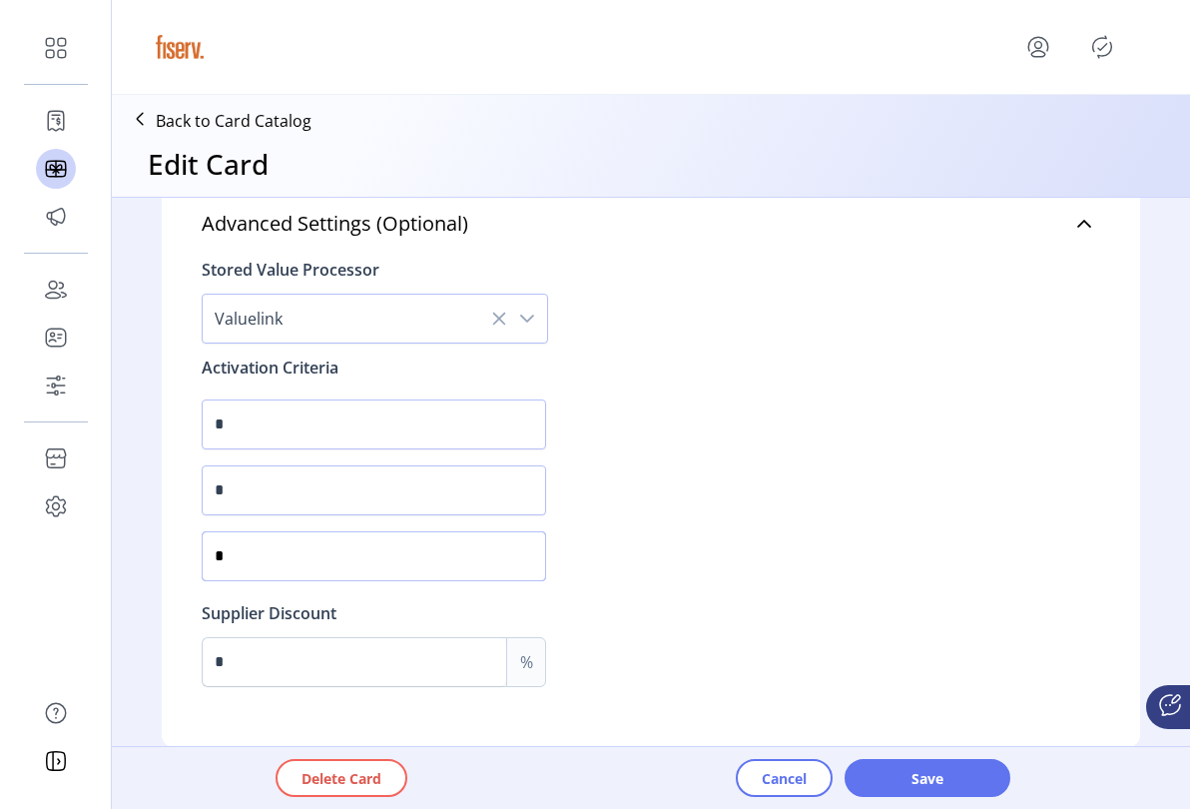
type input "*"
click at [943, 783] on span "Save" at bounding box center [927, 778] width 114 height 21
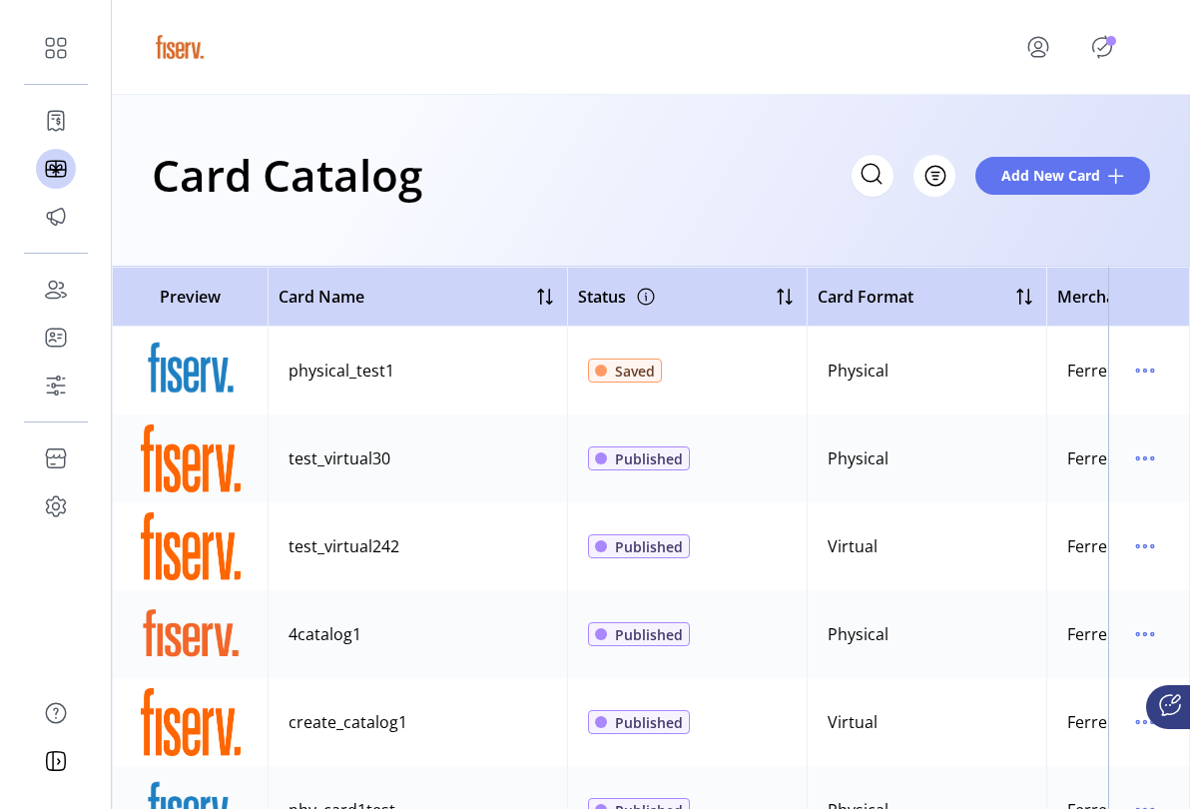
click at [1129, 372] on icon "menu" at bounding box center [1145, 370] width 32 height 32
click at [1071, 413] on span "View Details" at bounding box center [1051, 409] width 166 height 16
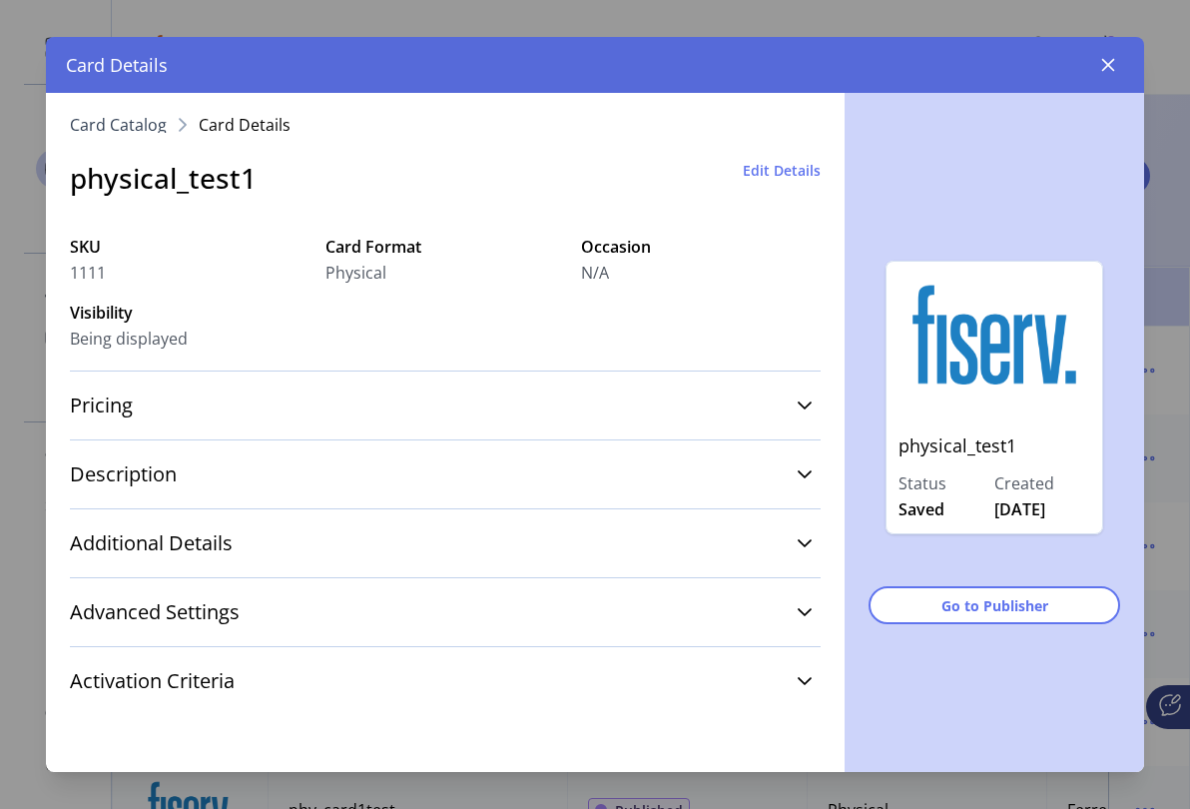
click at [405, 547] on link "Additional Details" at bounding box center [445, 543] width 751 height 44
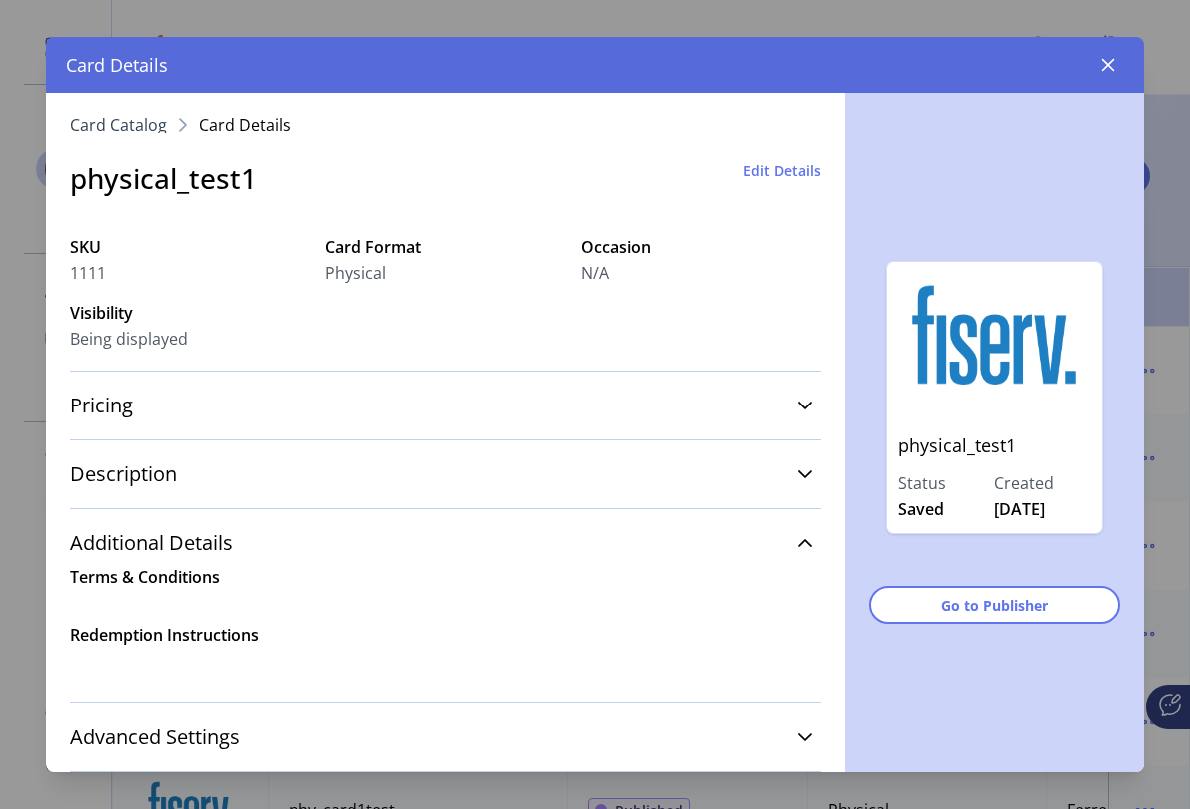
scroll to position [112, 0]
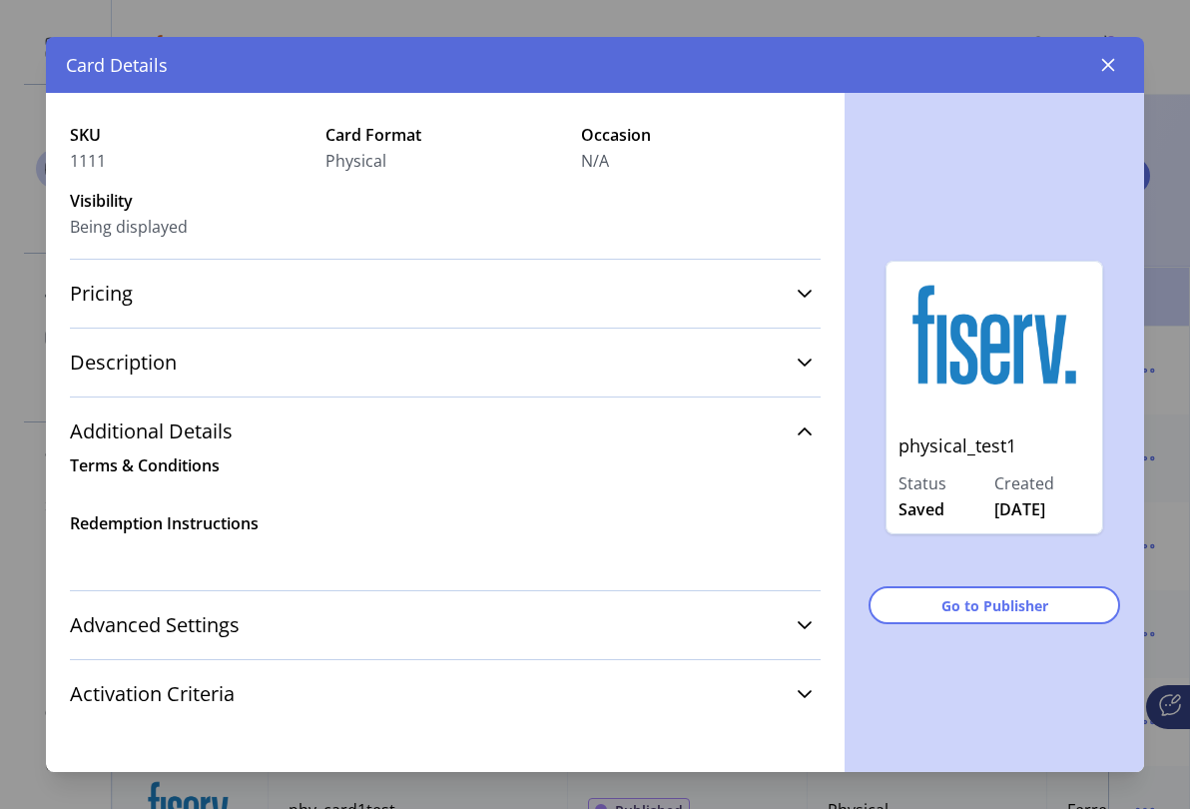
click at [435, 614] on link "Advanced Settings" at bounding box center [445, 625] width 751 height 44
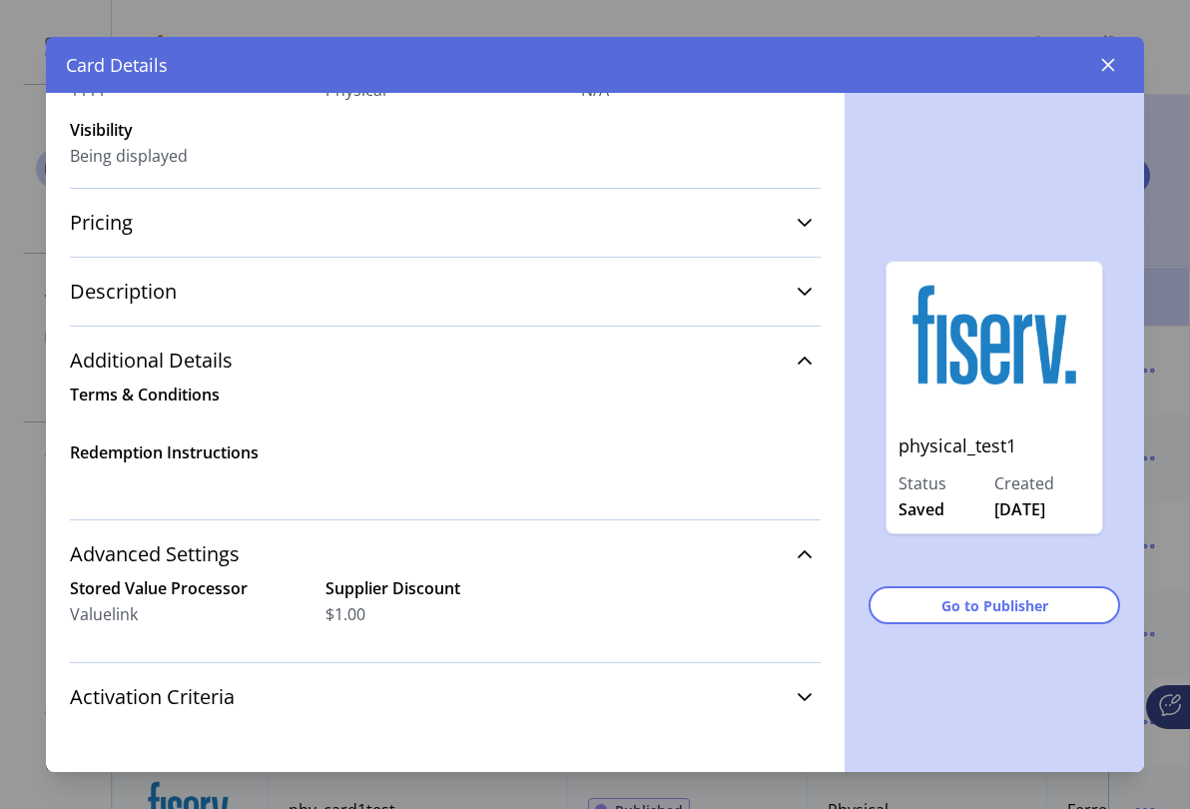
scroll to position [186, 0]
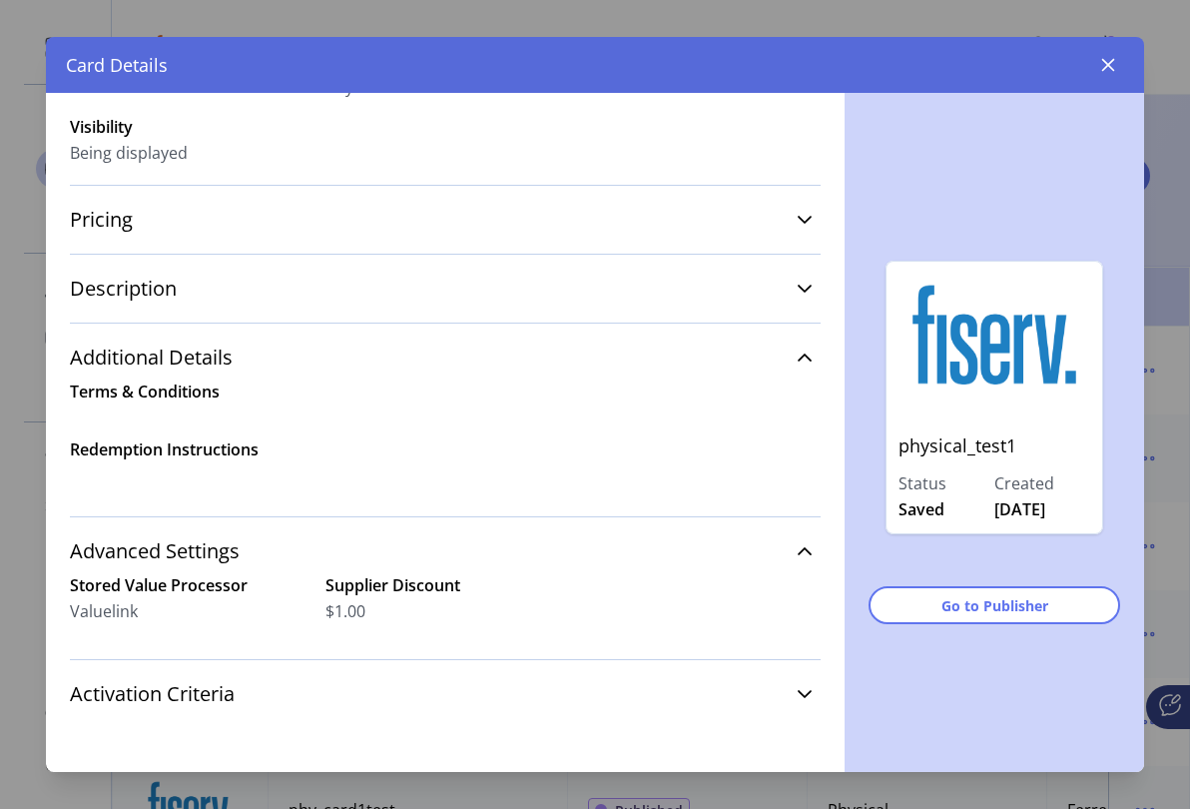
click at [275, 692] on link "Activation Criteria" at bounding box center [445, 694] width 751 height 44
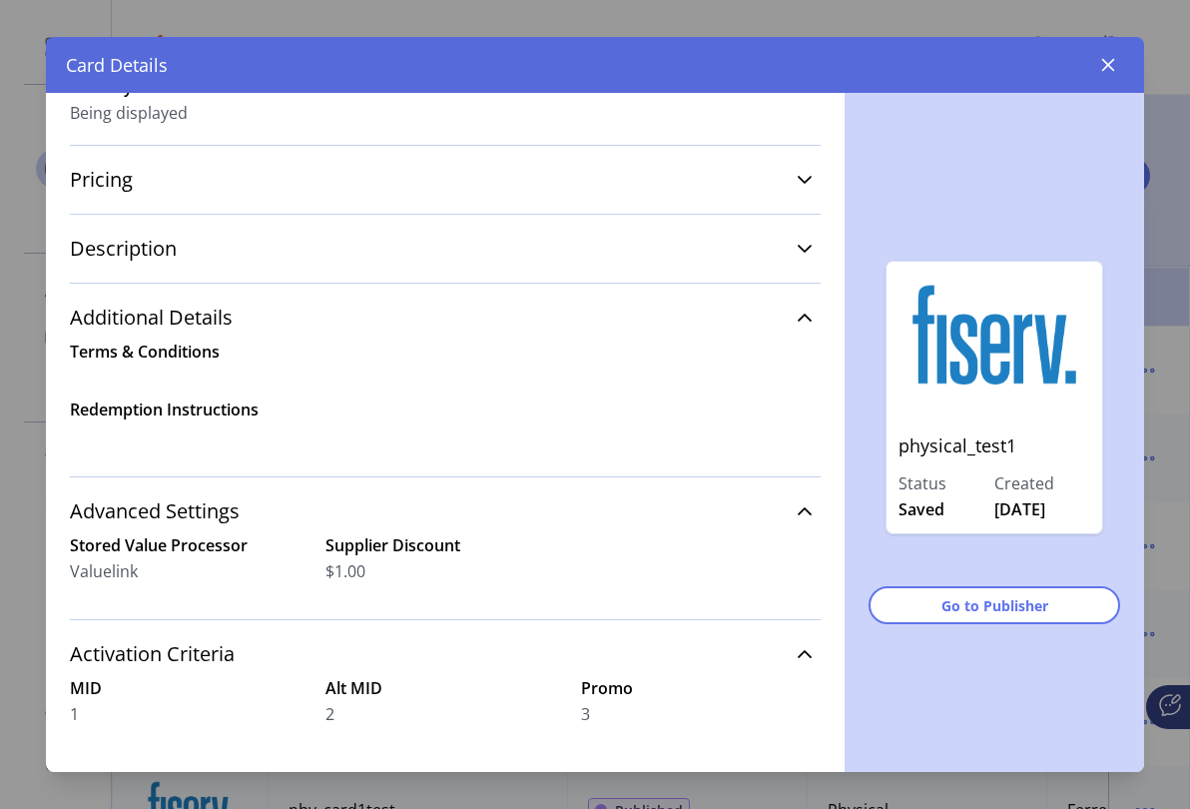
scroll to position [259, 0]
